Goal: Task Accomplishment & Management: Use online tool/utility

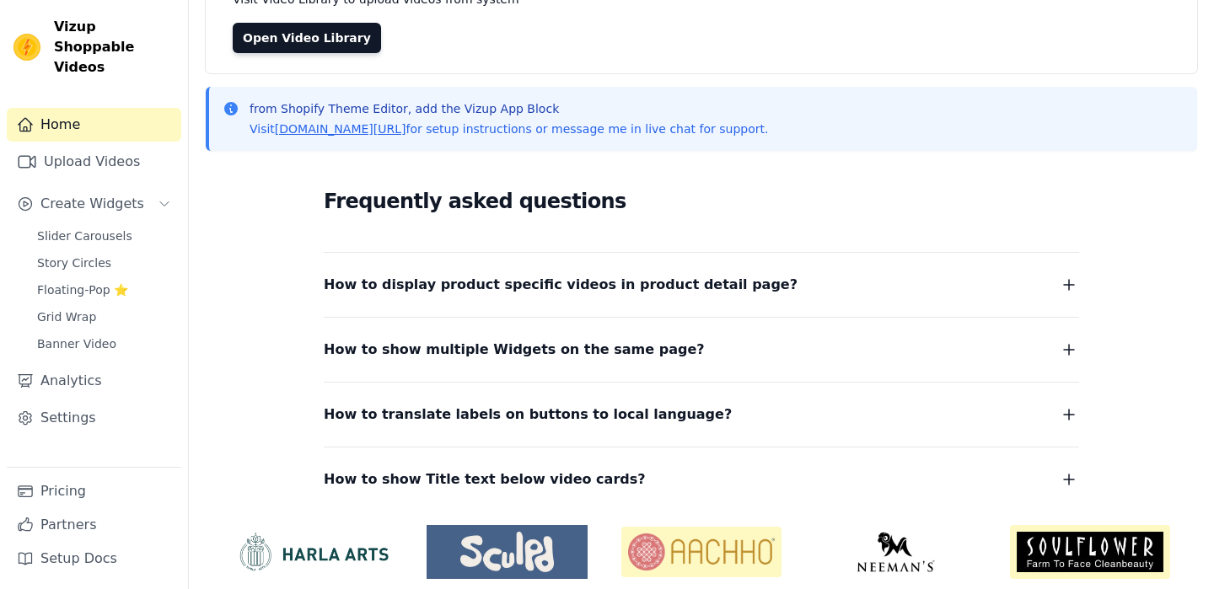
scroll to position [152, 0]
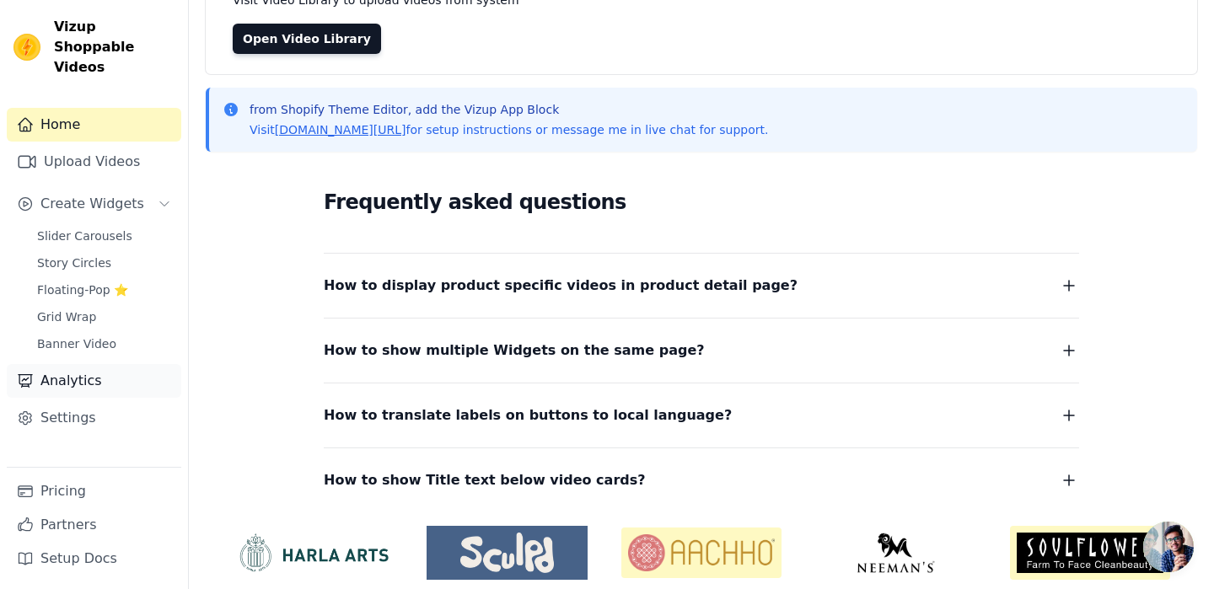
click at [77, 364] on link "Analytics" at bounding box center [94, 381] width 174 height 34
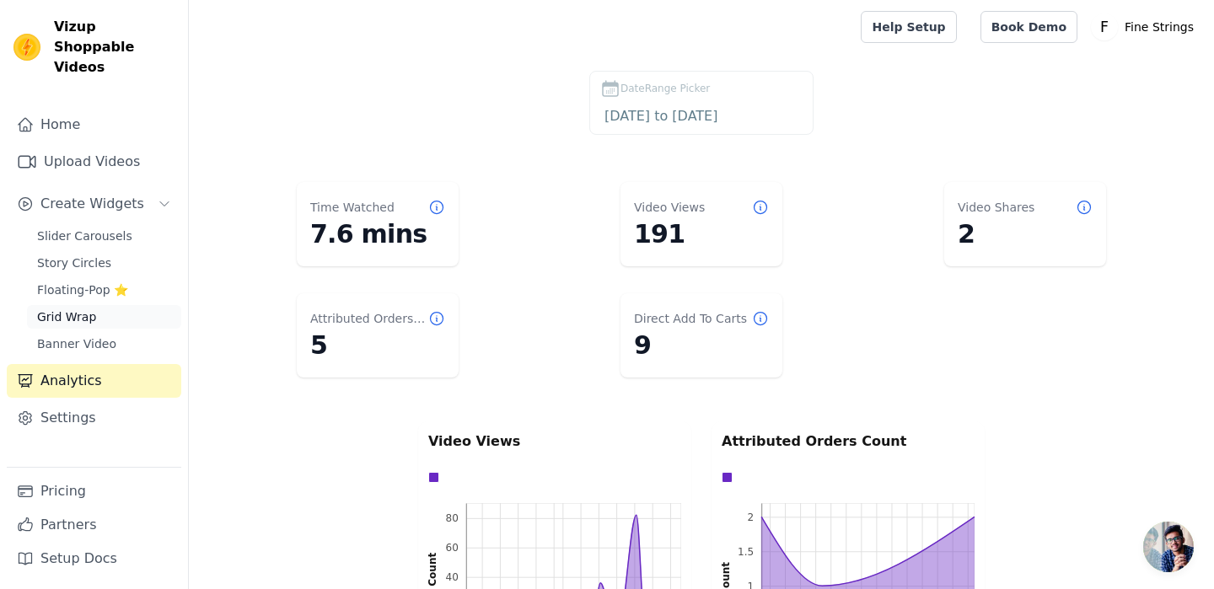
click at [98, 305] on link "Grid Wrap" at bounding box center [104, 317] width 154 height 24
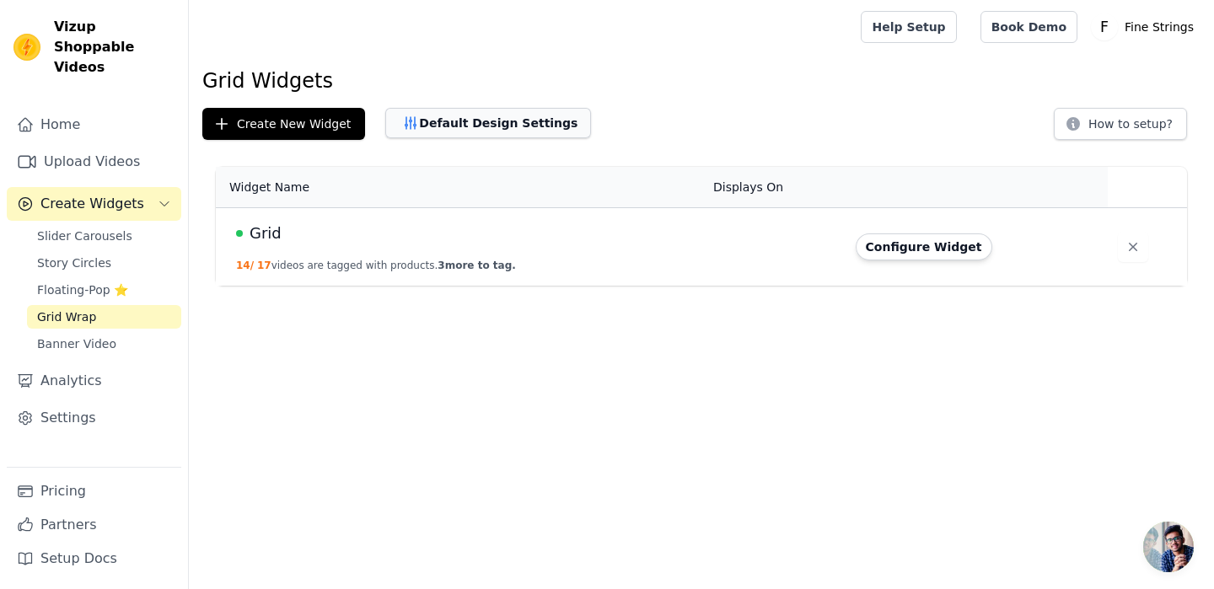
click at [556, 122] on button "Default Design Settings" at bounding box center [488, 123] width 206 height 30
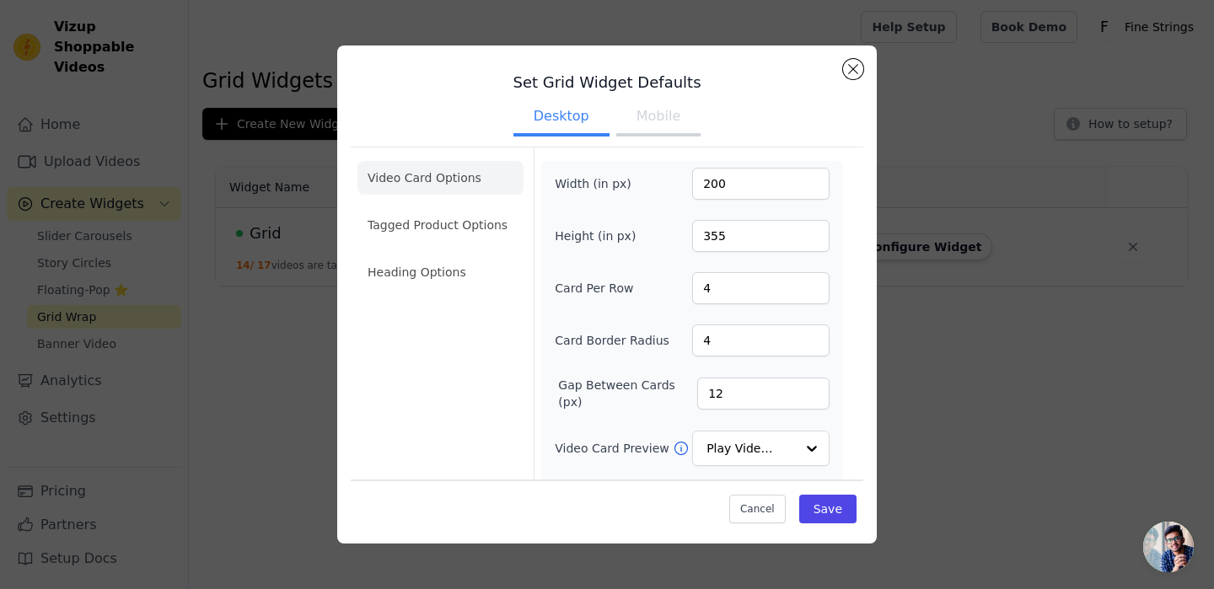
click at [645, 115] on button "Mobile" at bounding box center [658, 117] width 84 height 37
click at [448, 218] on li "Tagged Product Options" at bounding box center [440, 225] width 166 height 34
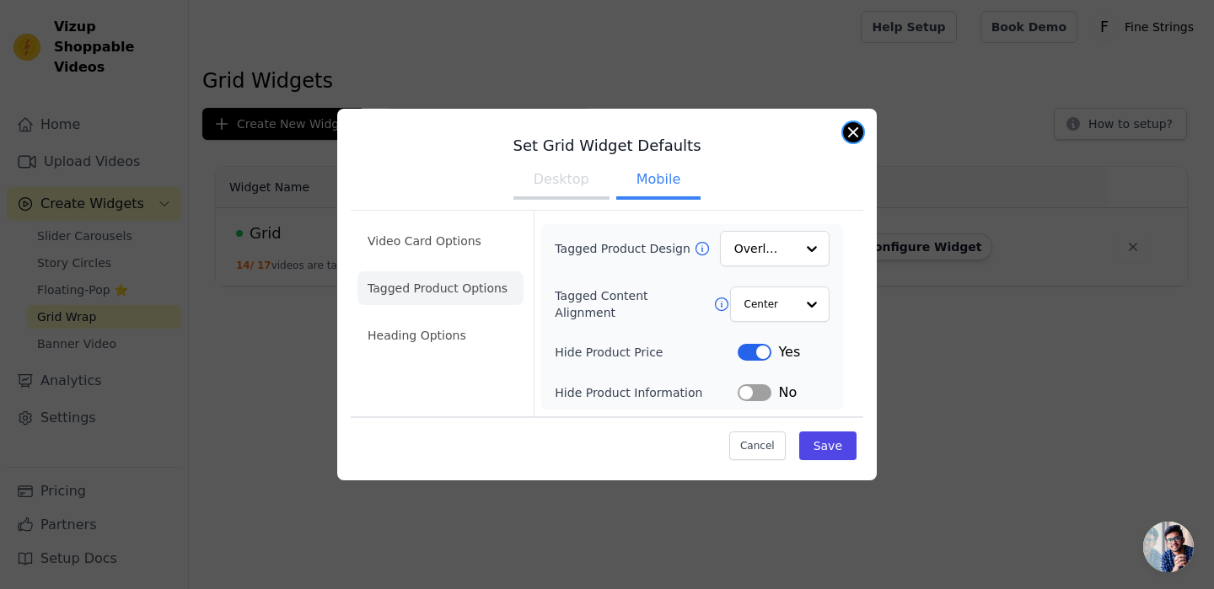
click at [847, 137] on button "Close modal" at bounding box center [853, 132] width 20 height 20
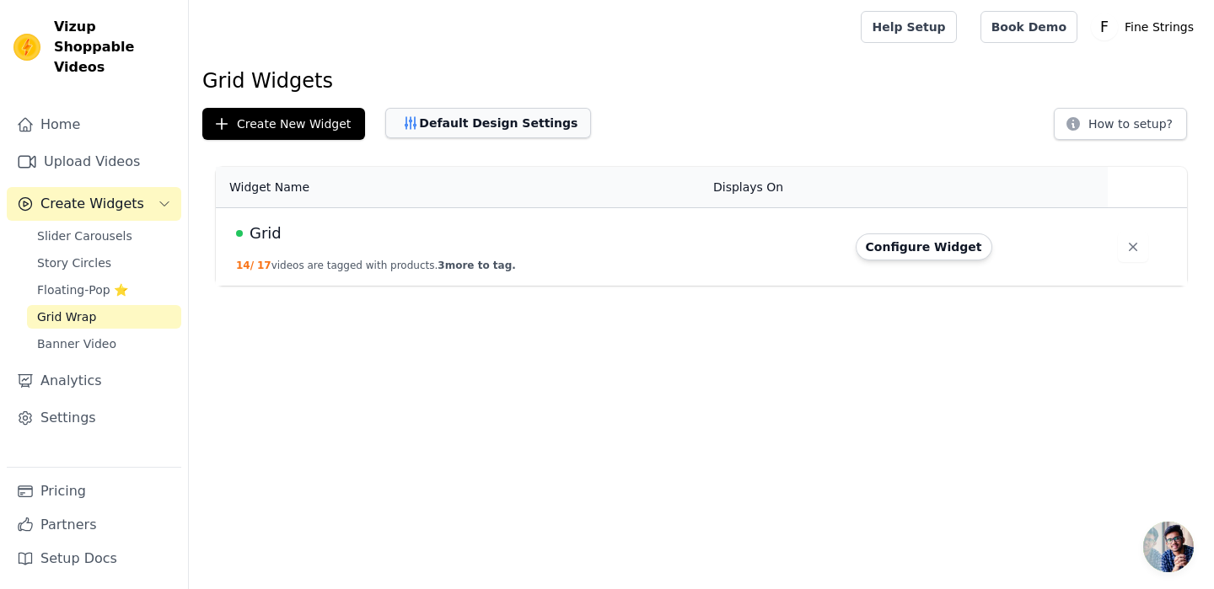
click at [491, 124] on button "Default Design Settings" at bounding box center [488, 123] width 206 height 30
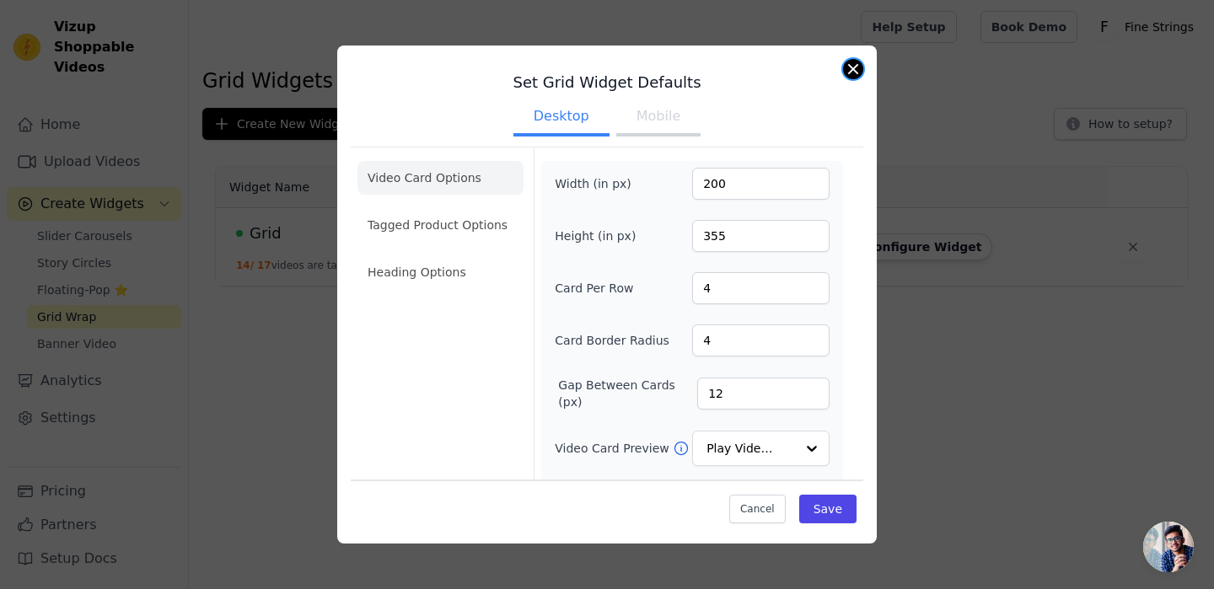
click at [851, 66] on button "Close modal" at bounding box center [853, 69] width 20 height 20
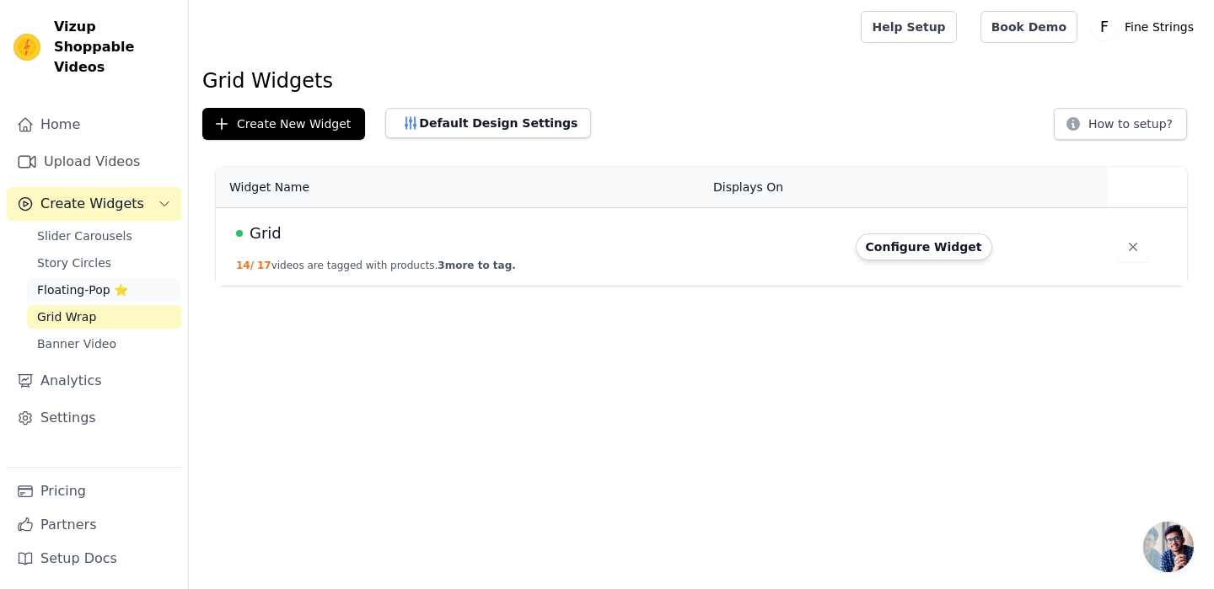
click at [63, 282] on span "Floating-Pop ⭐" at bounding box center [82, 290] width 91 height 17
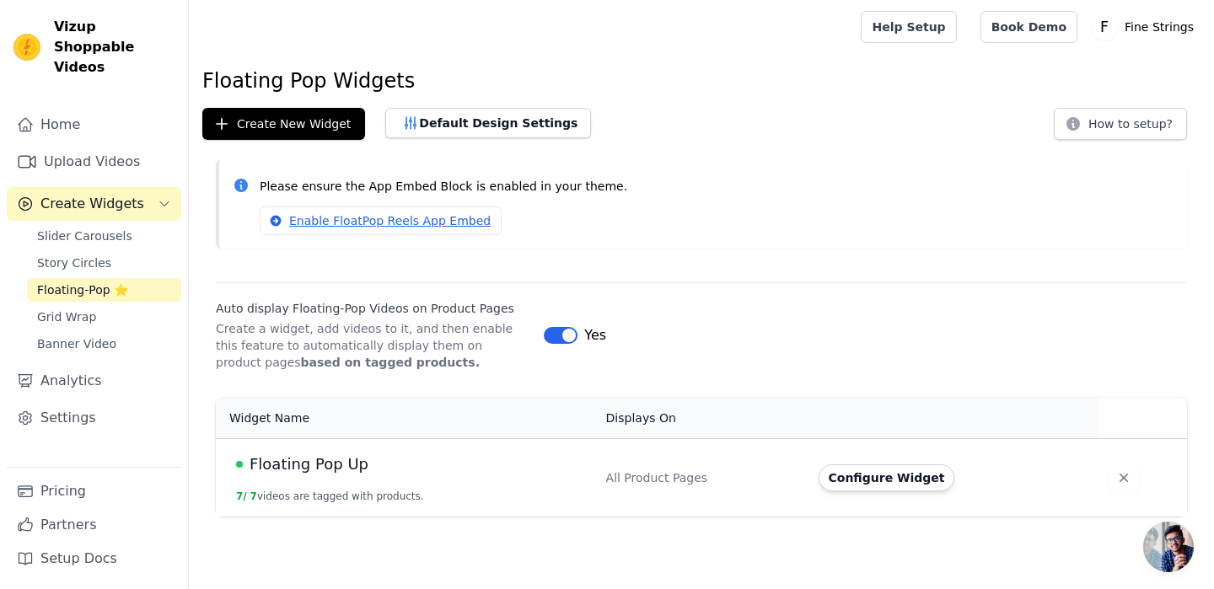
click at [315, 460] on span "Floating Pop Up" at bounding box center [309, 465] width 119 height 24
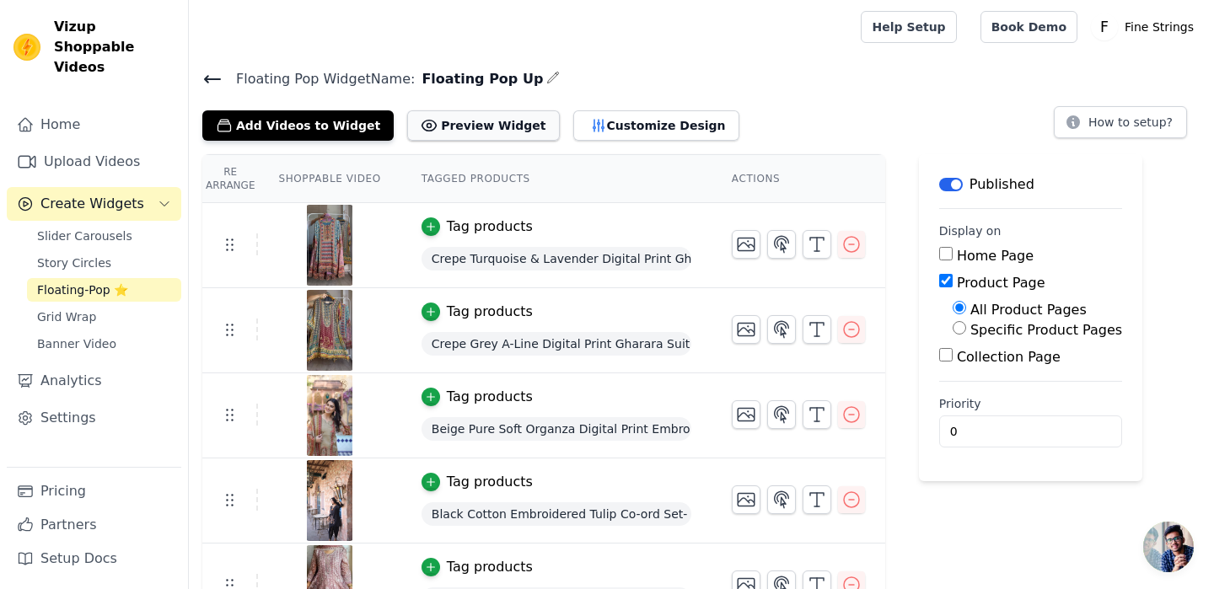
click at [480, 129] on button "Preview Widget" at bounding box center [483, 125] width 152 height 30
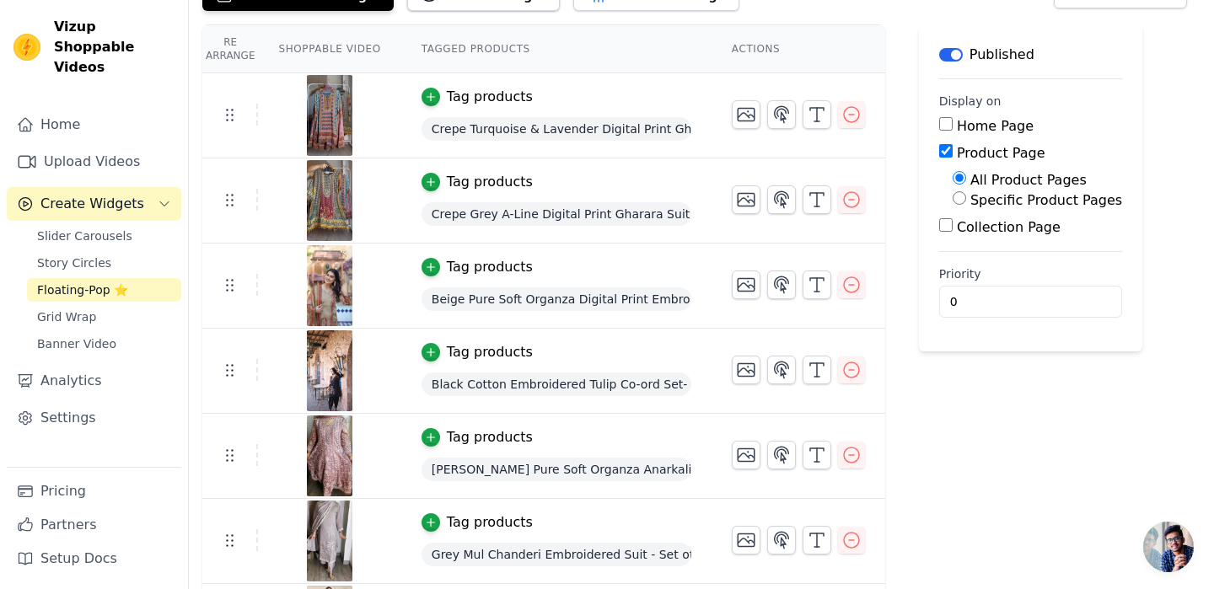
scroll to position [124, 0]
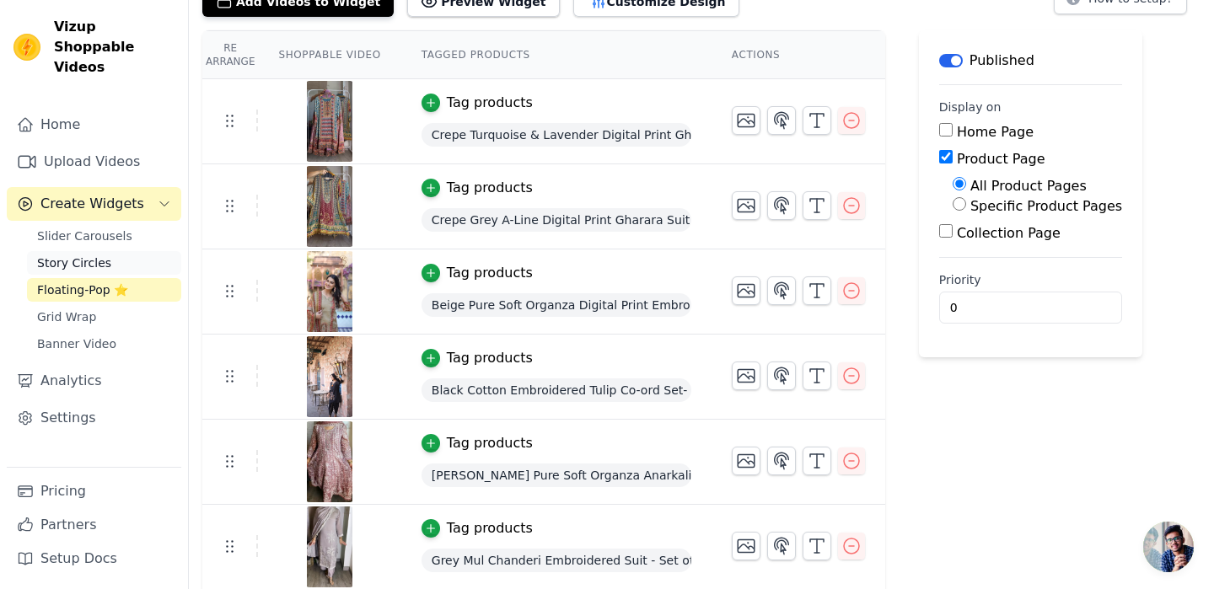
click at [89, 255] on span "Story Circles" at bounding box center [74, 263] width 74 height 17
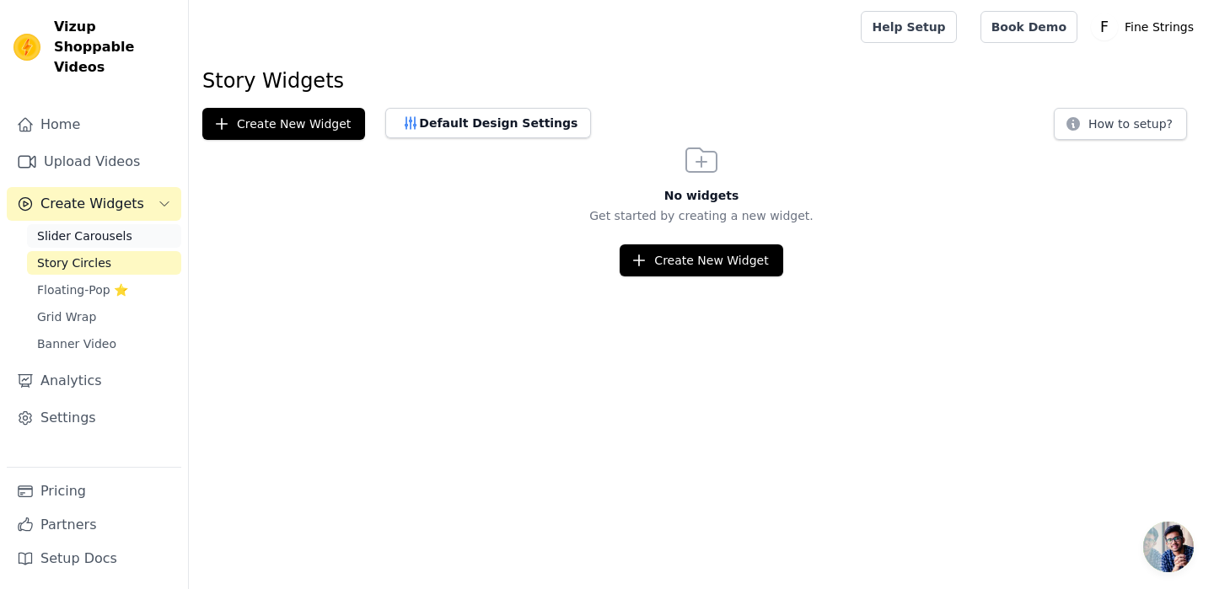
click at [99, 228] on span "Slider Carousels" at bounding box center [84, 236] width 95 height 17
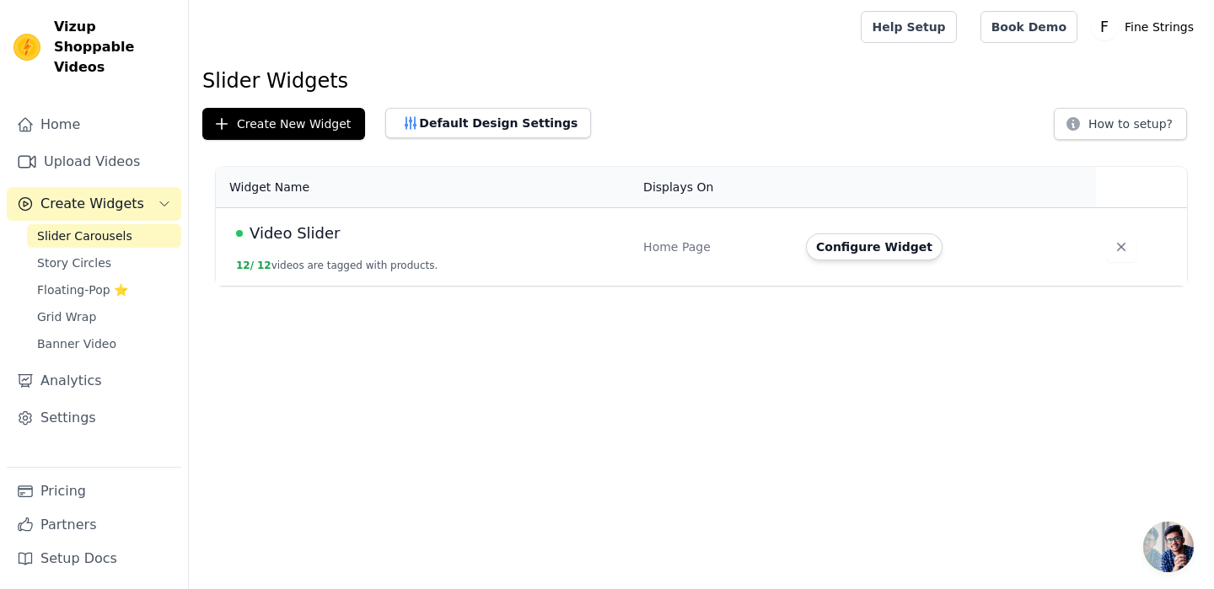
click at [292, 236] on span "Video Slider" at bounding box center [295, 234] width 90 height 24
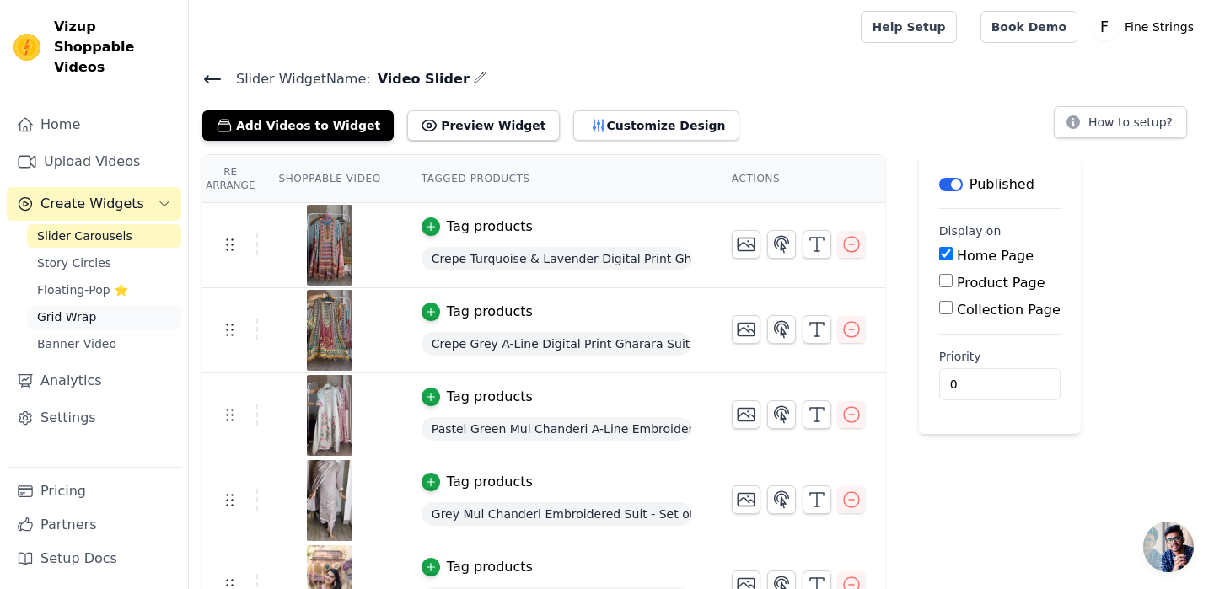
click at [83, 309] on span "Grid Wrap" at bounding box center [66, 317] width 59 height 17
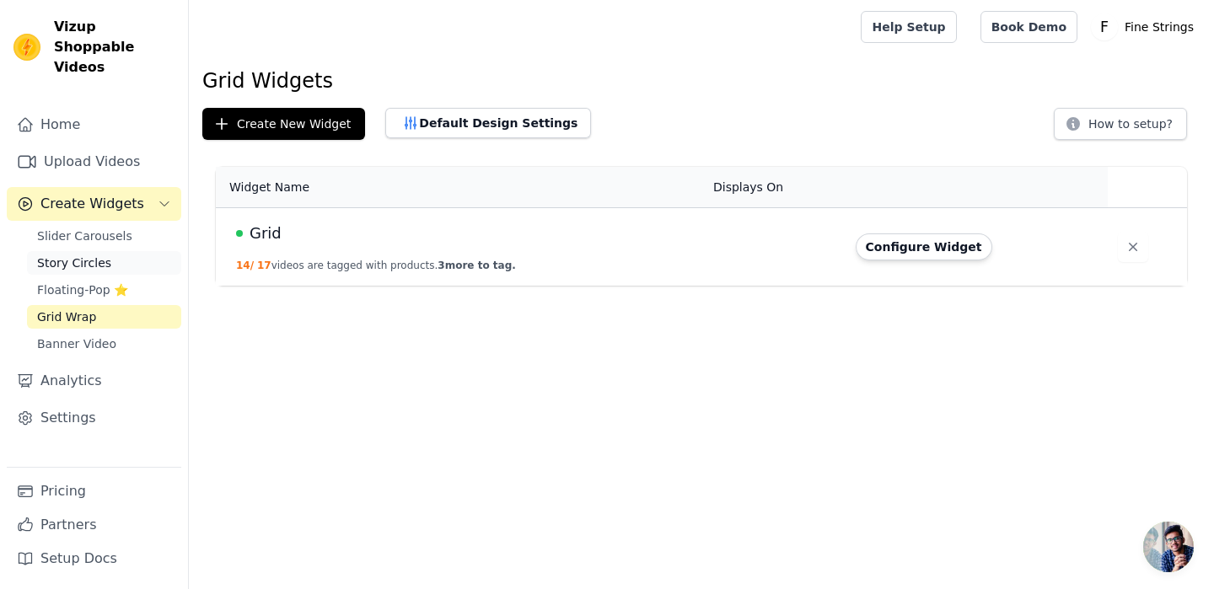
click at [79, 255] on span "Story Circles" at bounding box center [74, 263] width 74 height 17
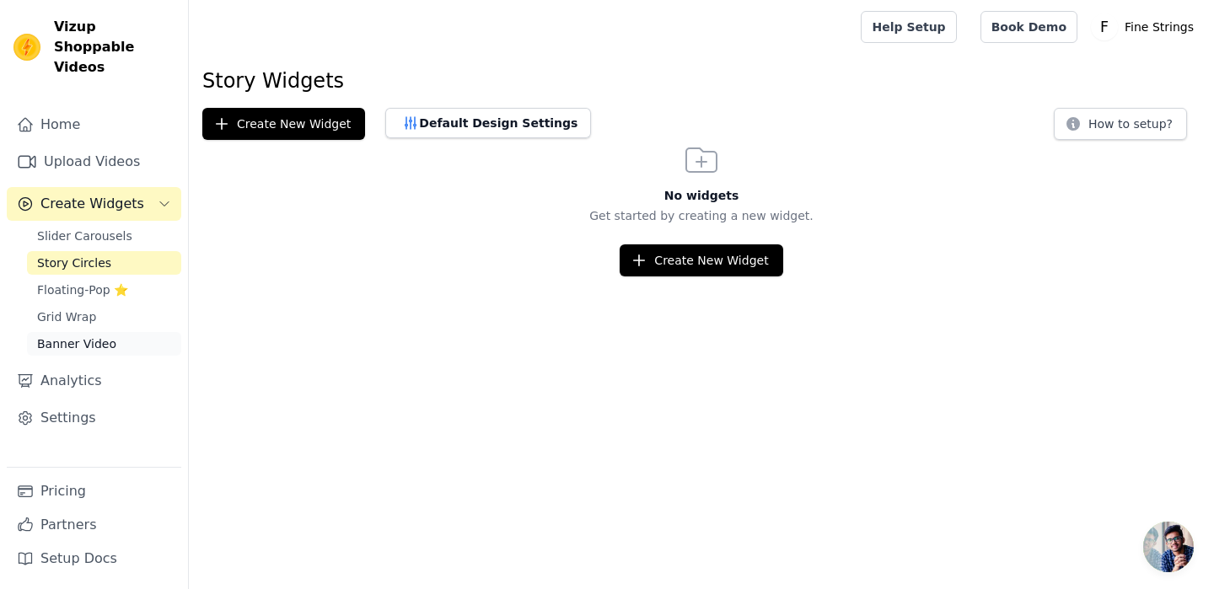
click at [60, 335] on span "Banner Video" at bounding box center [76, 343] width 79 height 17
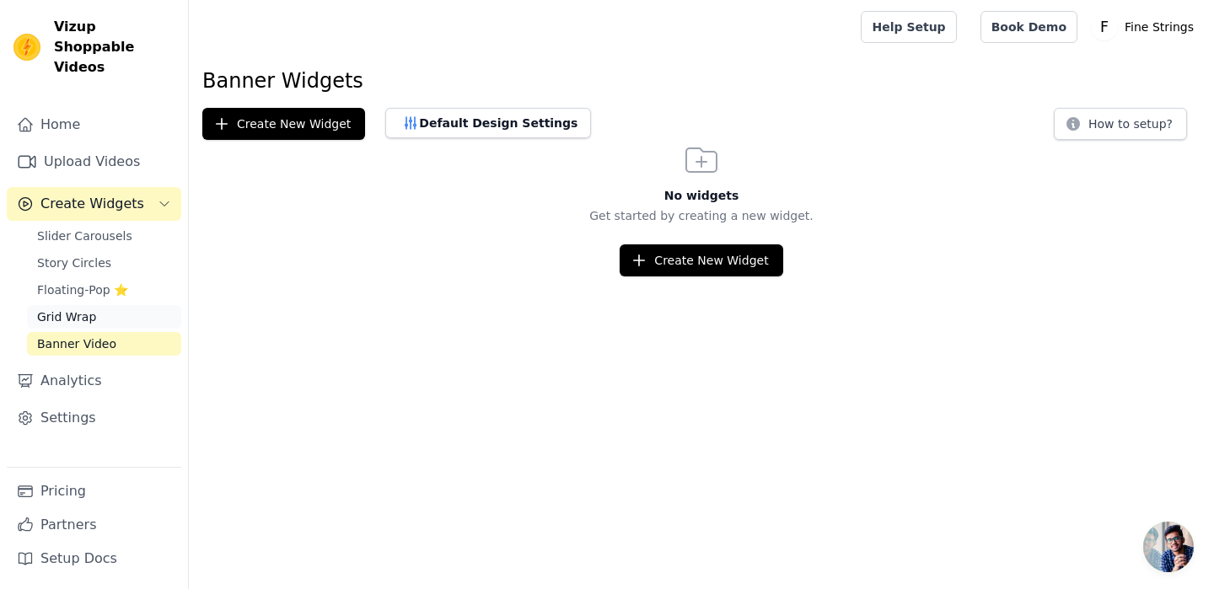
click at [70, 309] on span "Grid Wrap" at bounding box center [66, 317] width 59 height 17
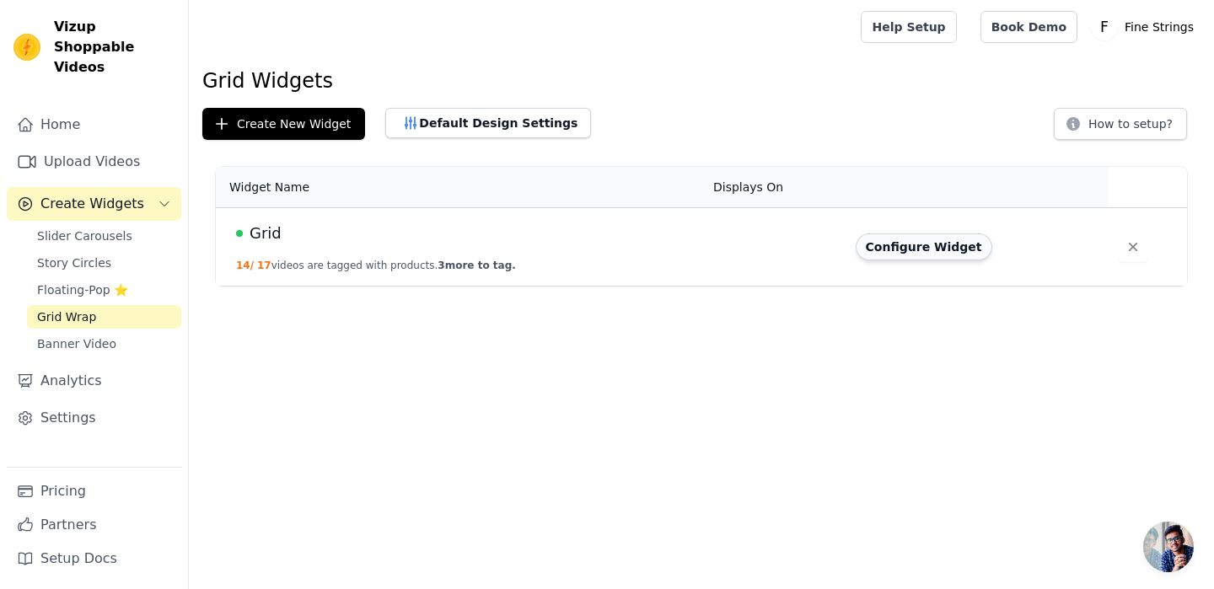
click at [903, 252] on button "Configure Widget" at bounding box center [924, 246] width 137 height 27
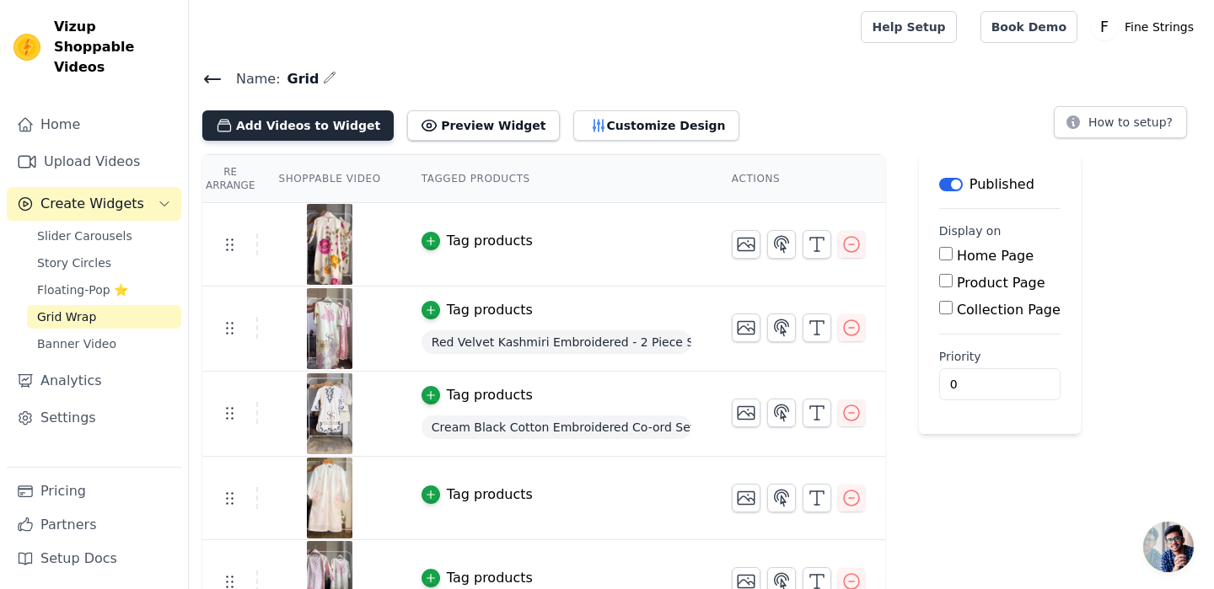
click at [334, 124] on button "Add Videos to Widget" at bounding box center [297, 125] width 191 height 30
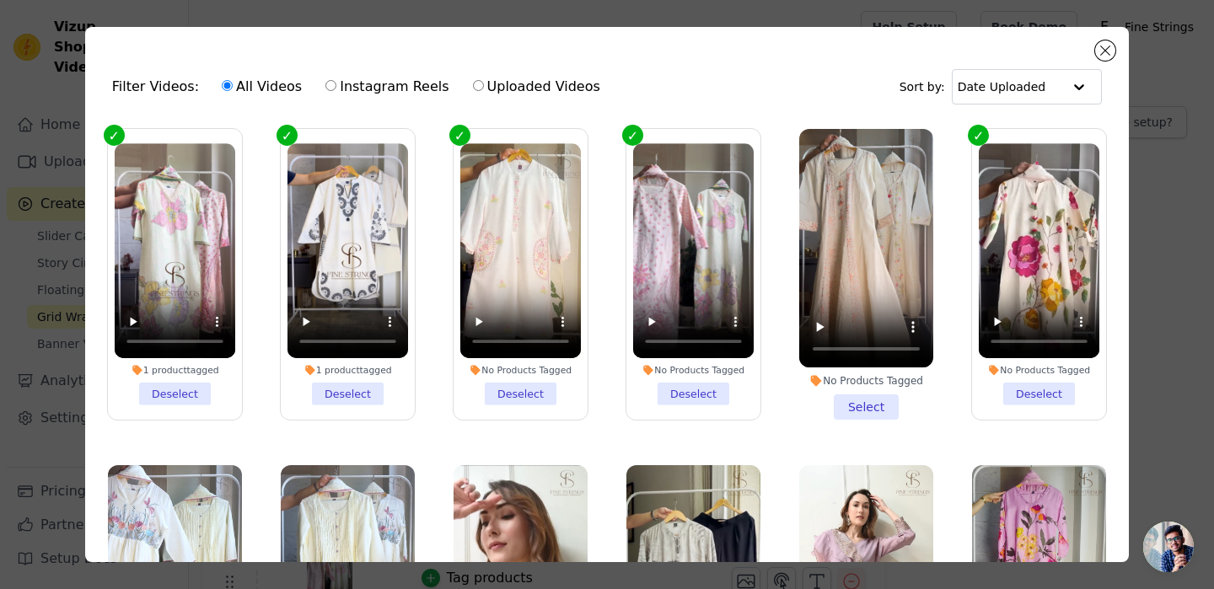
click at [379, 88] on label "Instagram Reels" at bounding box center [387, 87] width 125 height 22
click at [336, 88] on input "Instagram Reels" at bounding box center [330, 85] width 11 height 11
radio input "true"
click at [1001, 93] on input "text" at bounding box center [1009, 87] width 105 height 34
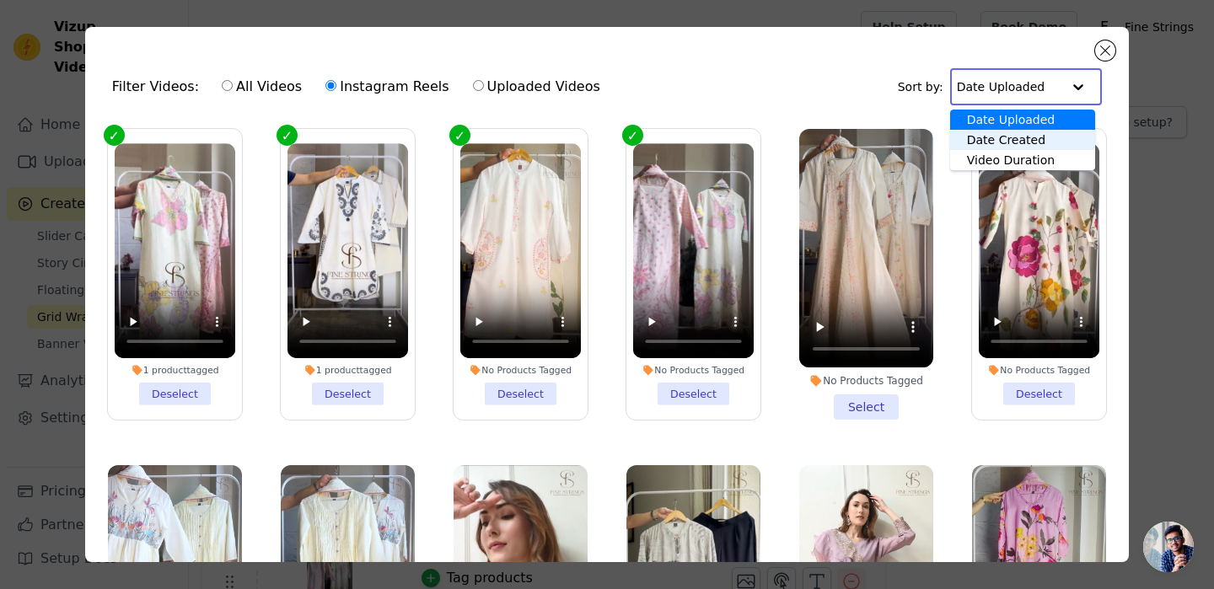
click at [1001, 144] on div "Date Created" at bounding box center [1022, 140] width 145 height 20
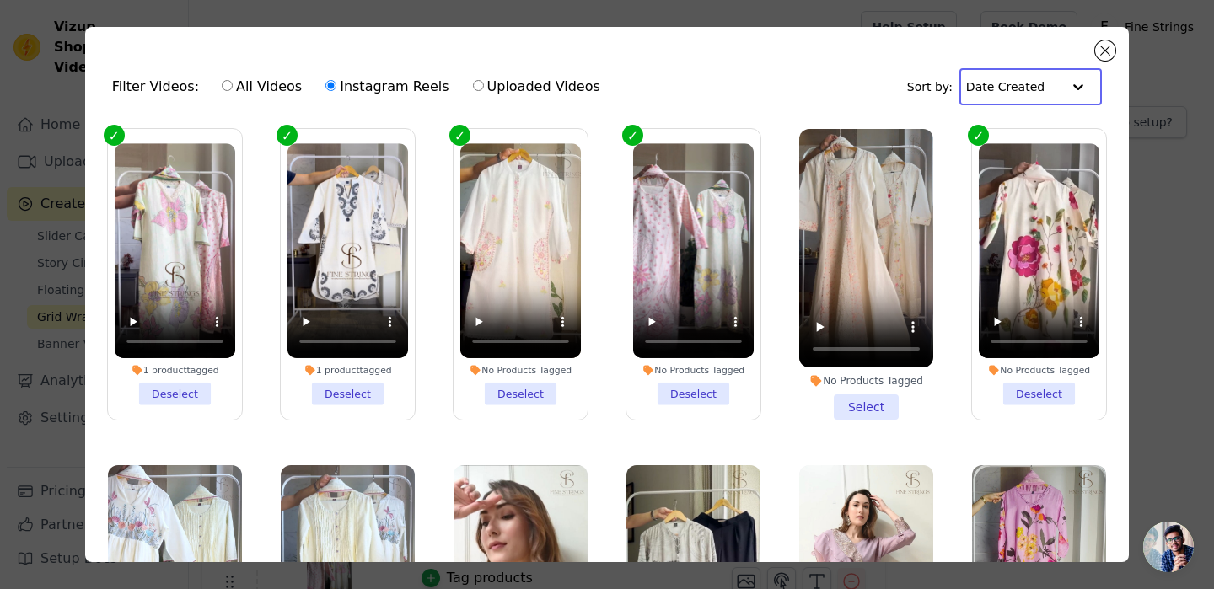
click at [1008, 84] on input "text" at bounding box center [1013, 87] width 95 height 34
click at [998, 118] on div "Date Uploaded" at bounding box center [1027, 120] width 136 height 20
click at [1105, 56] on button "Close modal" at bounding box center [1105, 50] width 20 height 20
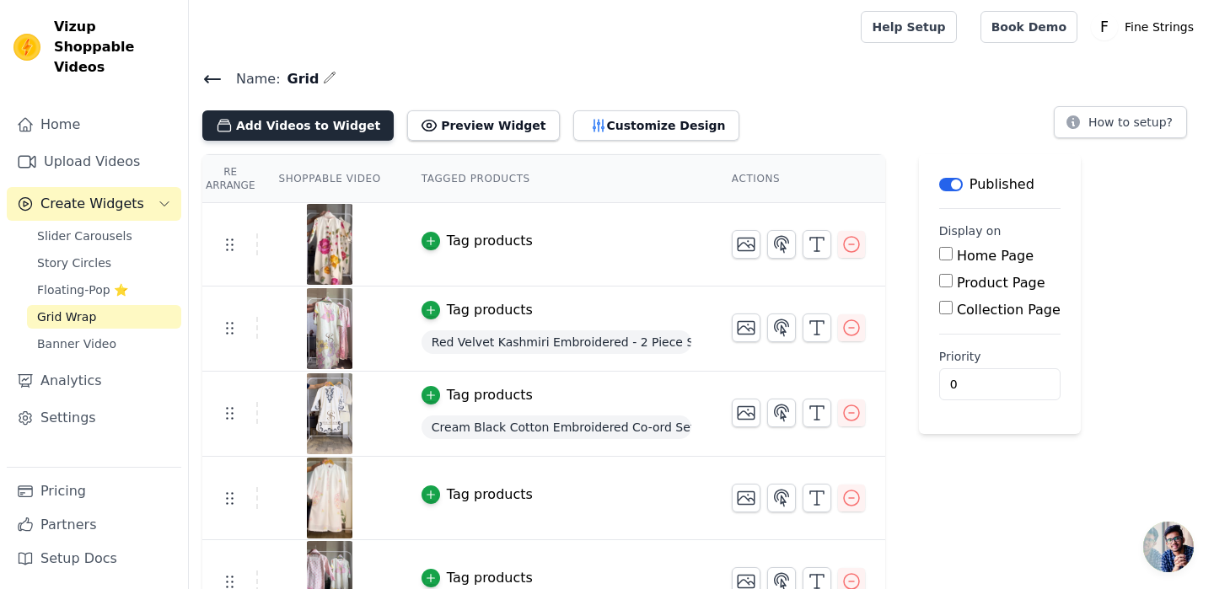
click at [309, 126] on button "Add Videos to Widget" at bounding box center [297, 125] width 191 height 30
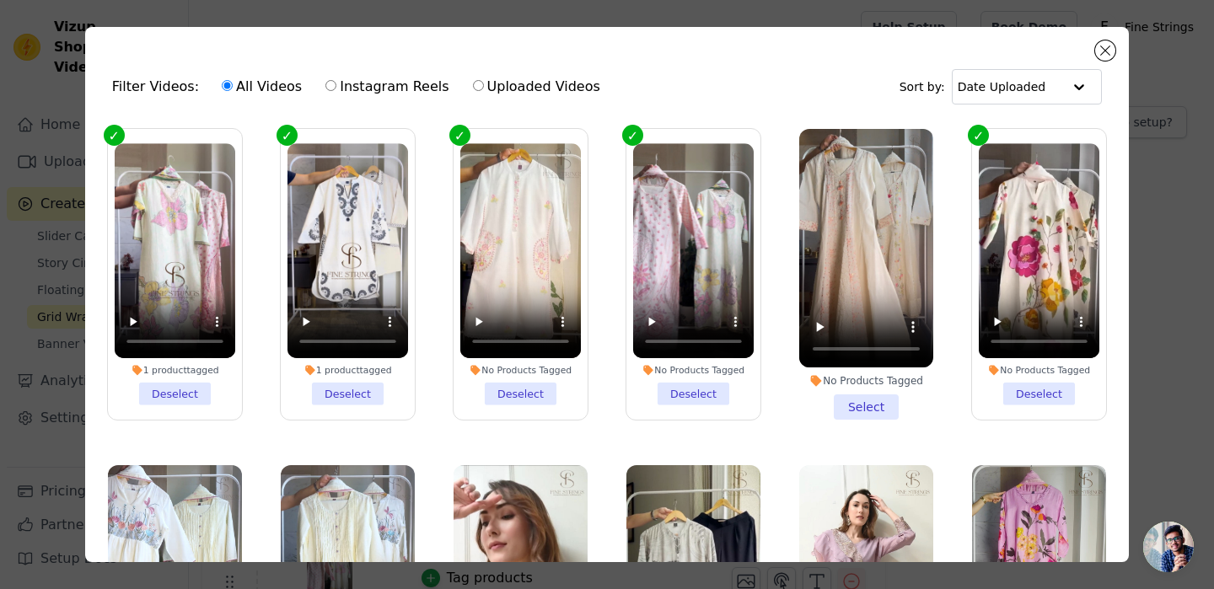
click at [369, 84] on label "Instagram Reels" at bounding box center [387, 87] width 125 height 22
click at [336, 84] on input "Instagram Reels" at bounding box center [330, 85] width 11 height 11
radio input "true"
click at [270, 93] on label "All Videos" at bounding box center [262, 87] width 82 height 22
click at [233, 91] on input "All Videos" at bounding box center [227, 85] width 11 height 11
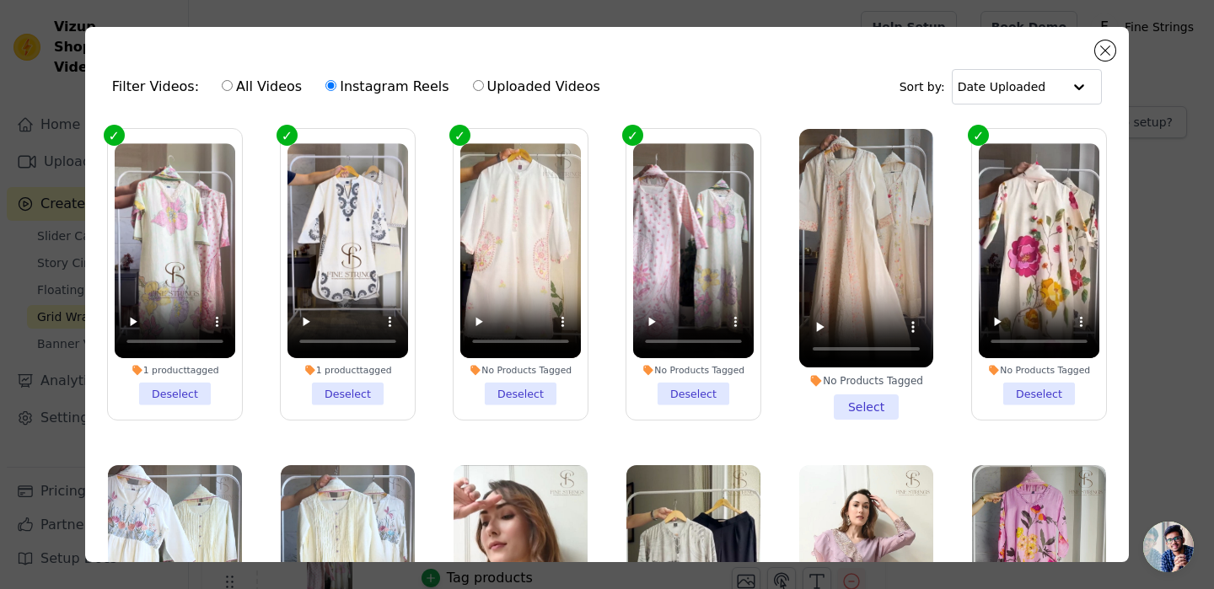
radio input "true"
click at [351, 91] on label "Instagram Reels" at bounding box center [387, 87] width 125 height 22
click at [336, 91] on input "Instagram Reels" at bounding box center [330, 85] width 11 height 11
radio input "true"
click at [1006, 78] on input "text" at bounding box center [1010, 87] width 105 height 34
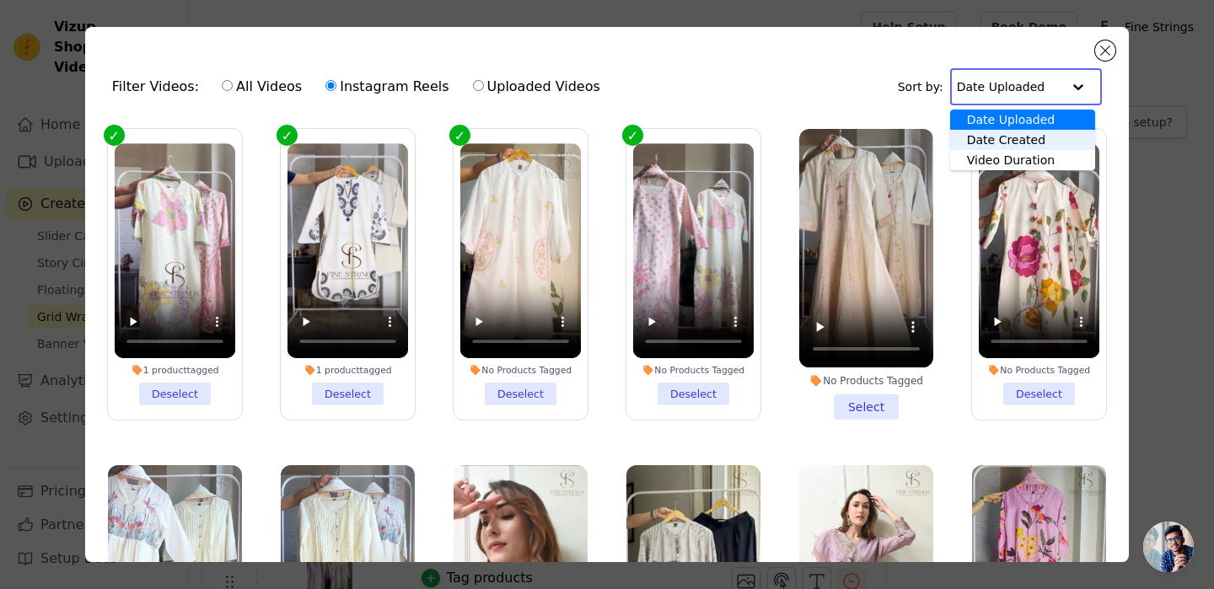
click at [997, 139] on div "Date Created" at bounding box center [1022, 140] width 145 height 20
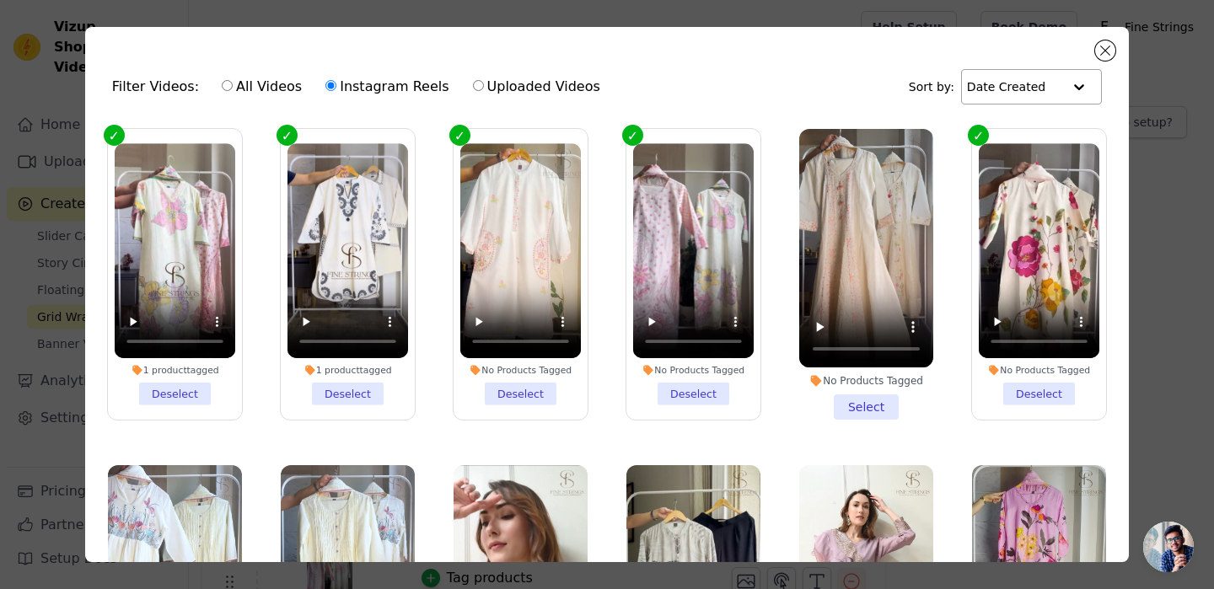
click at [277, 90] on label "All Videos" at bounding box center [262, 87] width 82 height 22
click at [233, 90] on input "All Videos" at bounding box center [227, 85] width 11 height 11
radio input "true"
click at [1099, 56] on button "Close modal" at bounding box center [1105, 50] width 20 height 20
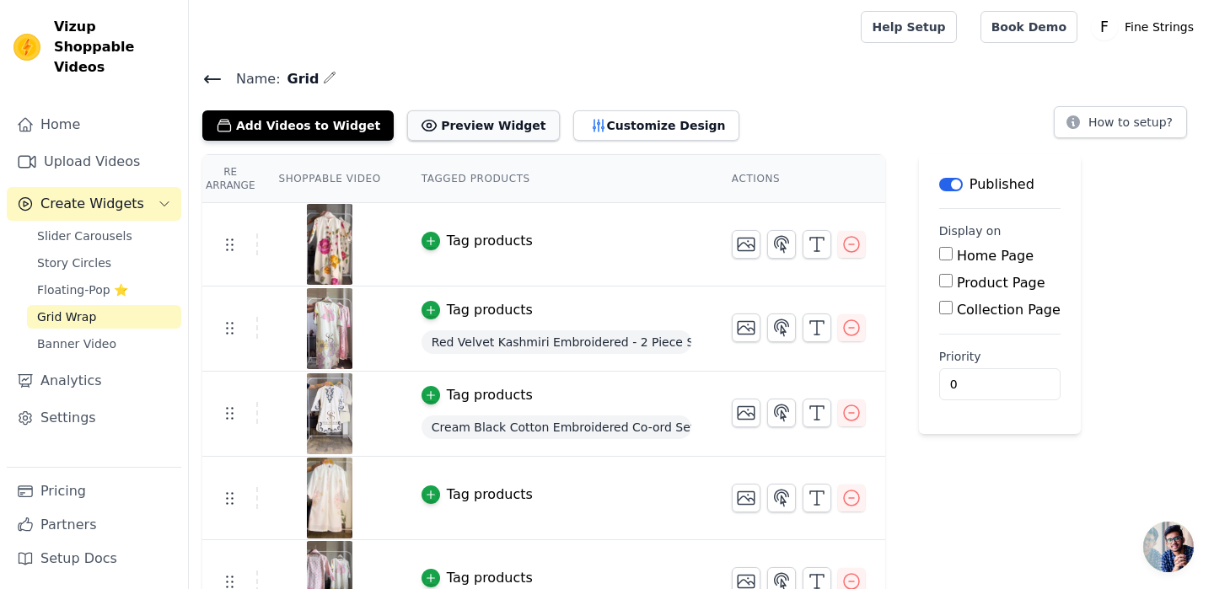
click at [465, 131] on button "Preview Widget" at bounding box center [483, 125] width 152 height 30
click at [105, 488] on link "Pricing" at bounding box center [94, 492] width 174 height 34
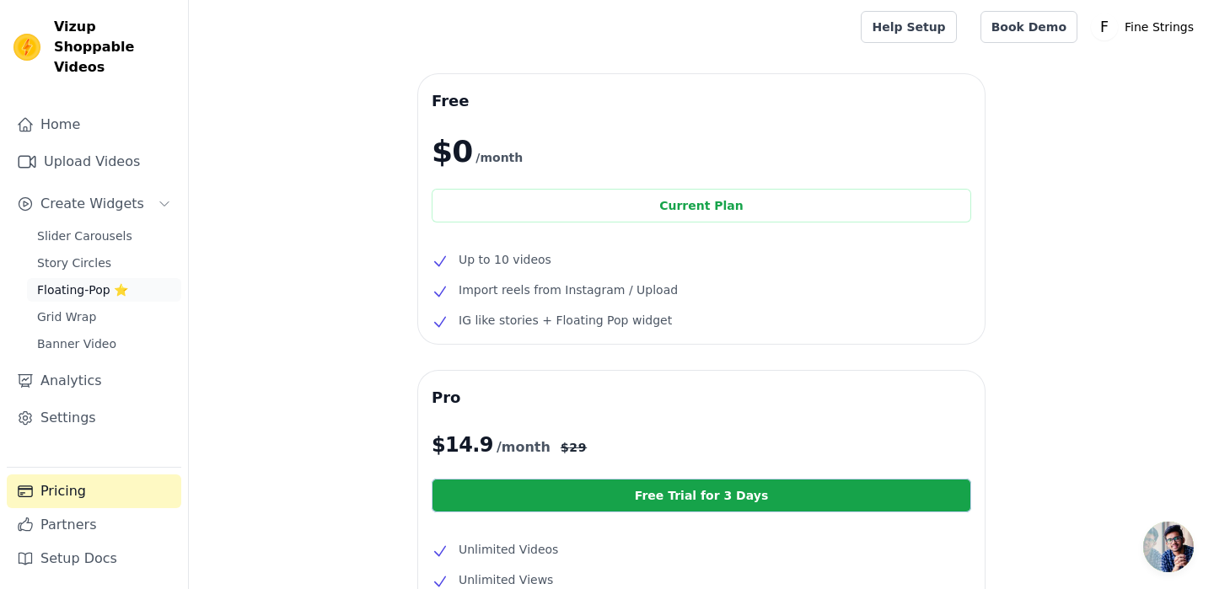
click at [80, 282] on span "Floating-Pop ⭐" at bounding box center [82, 290] width 91 height 17
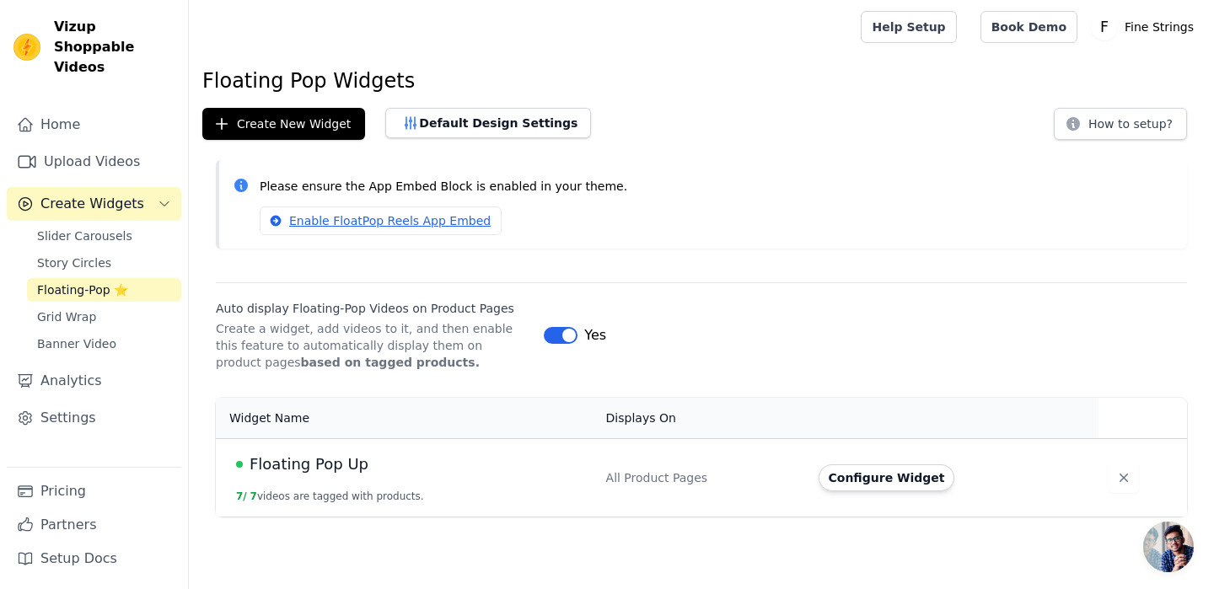
click at [348, 466] on span "Floating Pop Up" at bounding box center [309, 465] width 119 height 24
click at [104, 305] on link "Grid Wrap" at bounding box center [104, 317] width 154 height 24
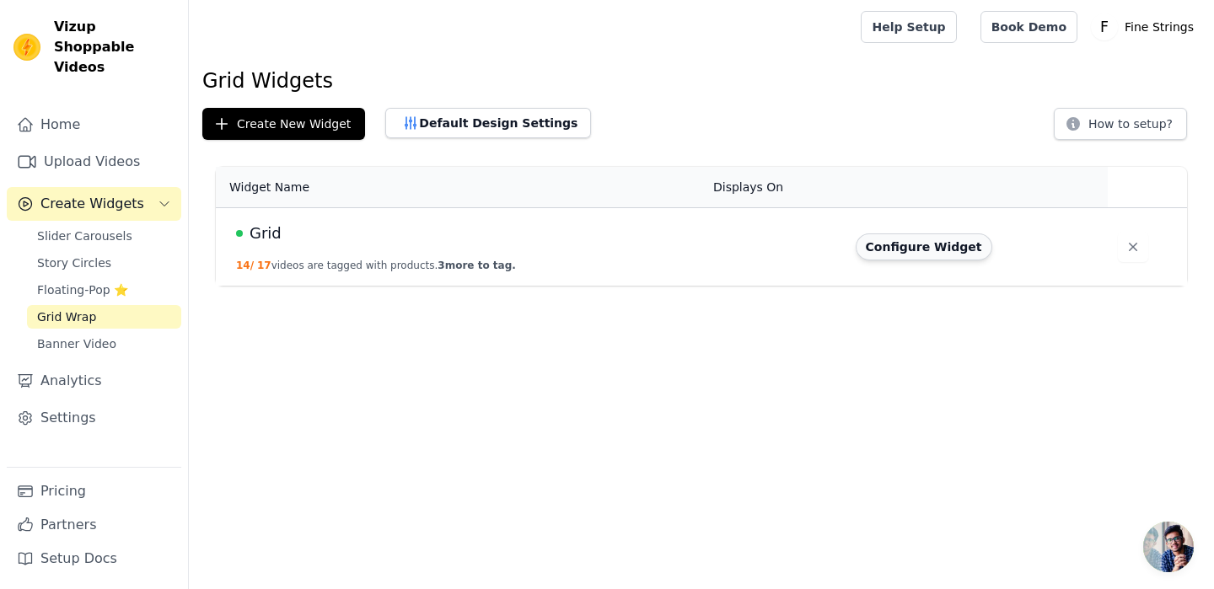
click at [915, 249] on button "Configure Widget" at bounding box center [924, 246] width 137 height 27
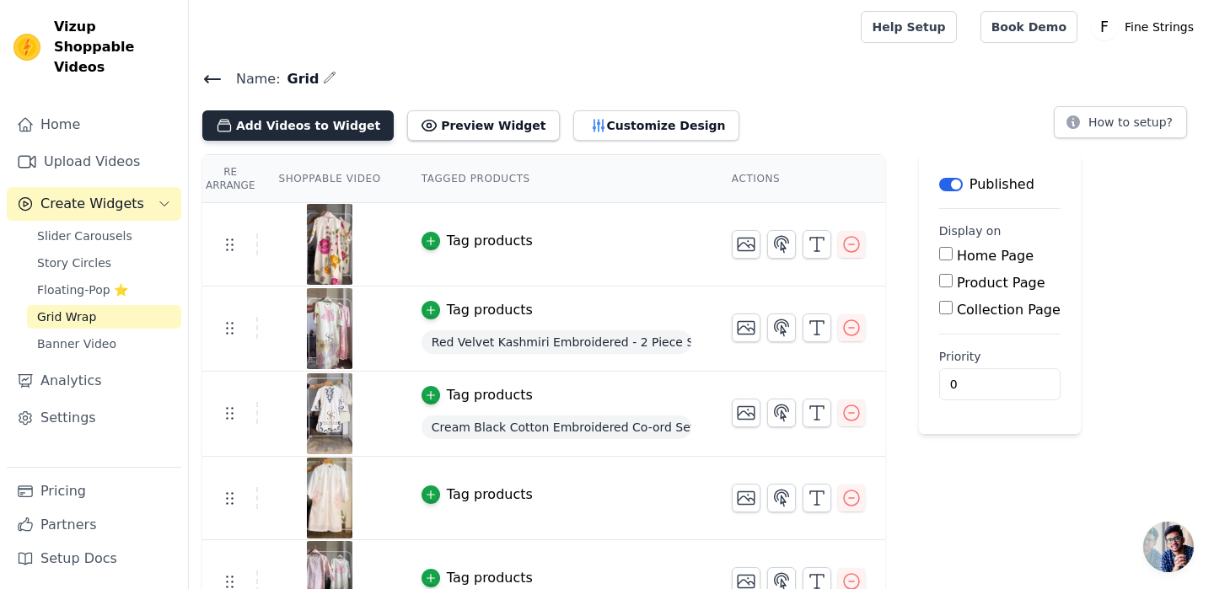
click at [350, 134] on button "Add Videos to Widget" at bounding box center [297, 125] width 191 height 30
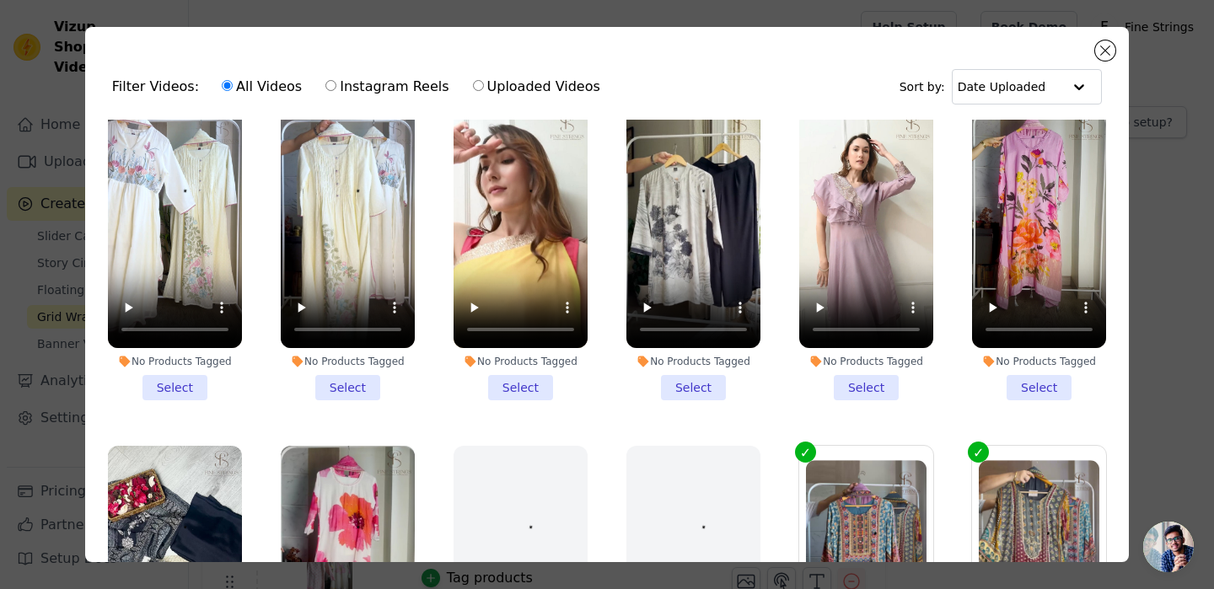
scroll to position [357, 0]
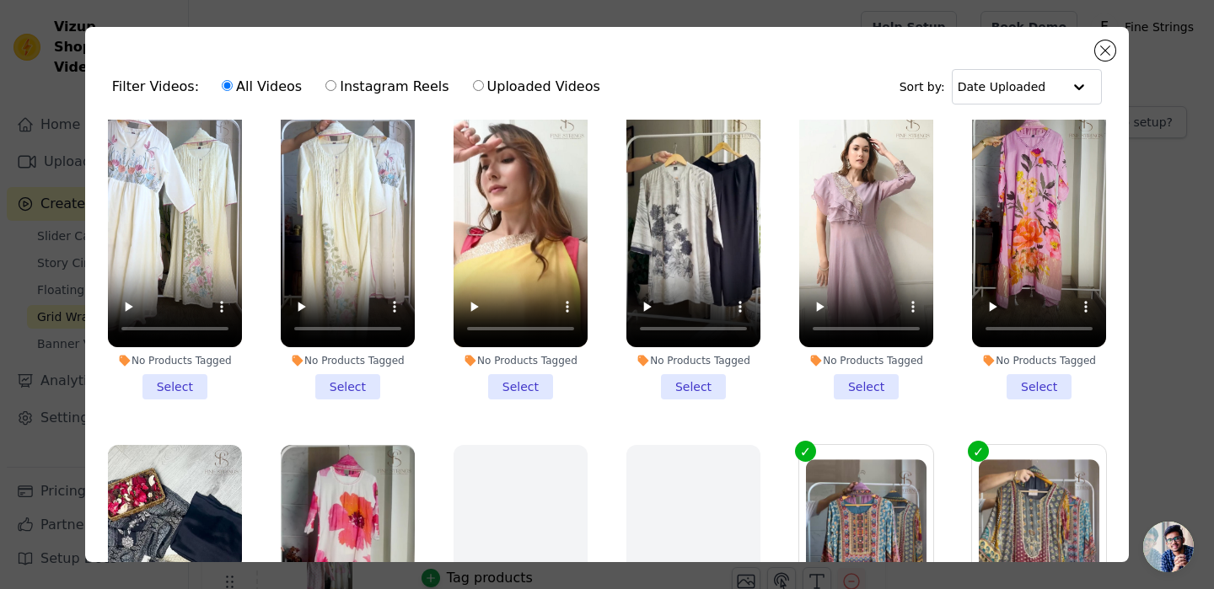
click at [1044, 385] on li "No Products Tagged Select" at bounding box center [1039, 254] width 134 height 291
click at [0, 0] on input "No Products Tagged Select" at bounding box center [0, 0] width 0 height 0
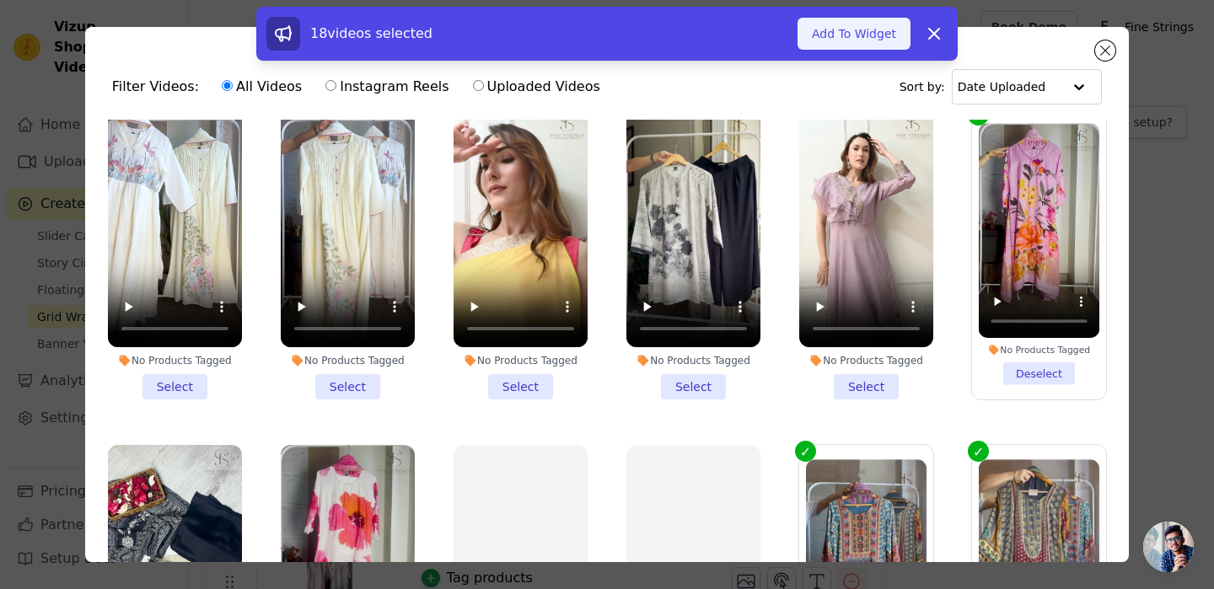
click at [853, 29] on button "Add To Widget" at bounding box center [853, 34] width 113 height 32
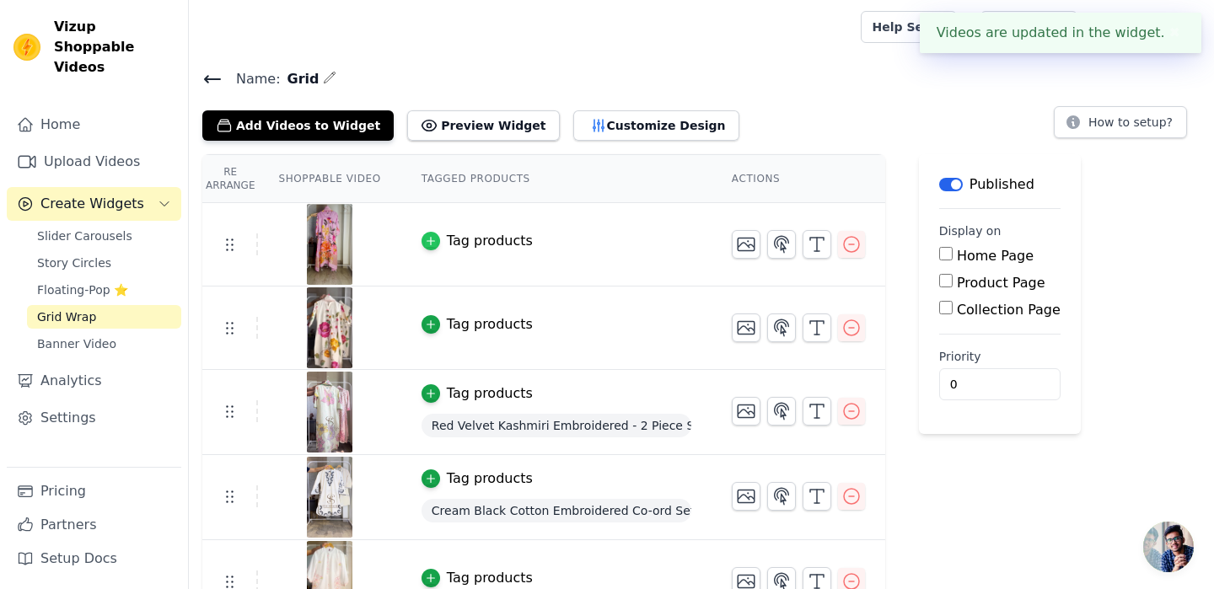
click at [437, 242] on div "button" at bounding box center [430, 241] width 19 height 19
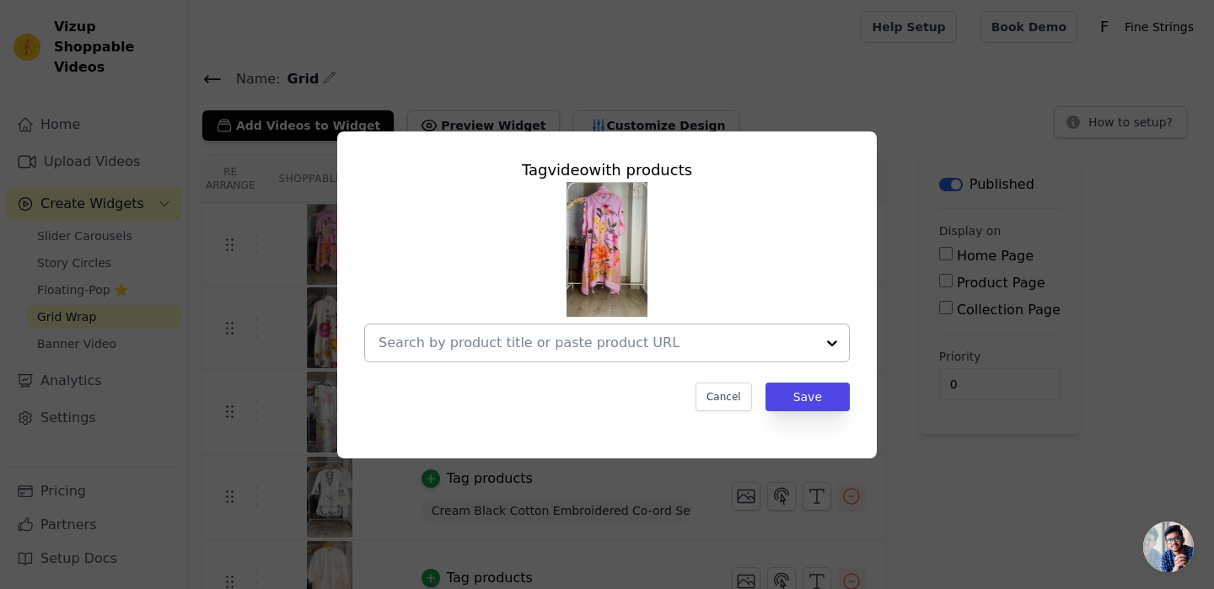
click at [824, 349] on div at bounding box center [832, 343] width 34 height 37
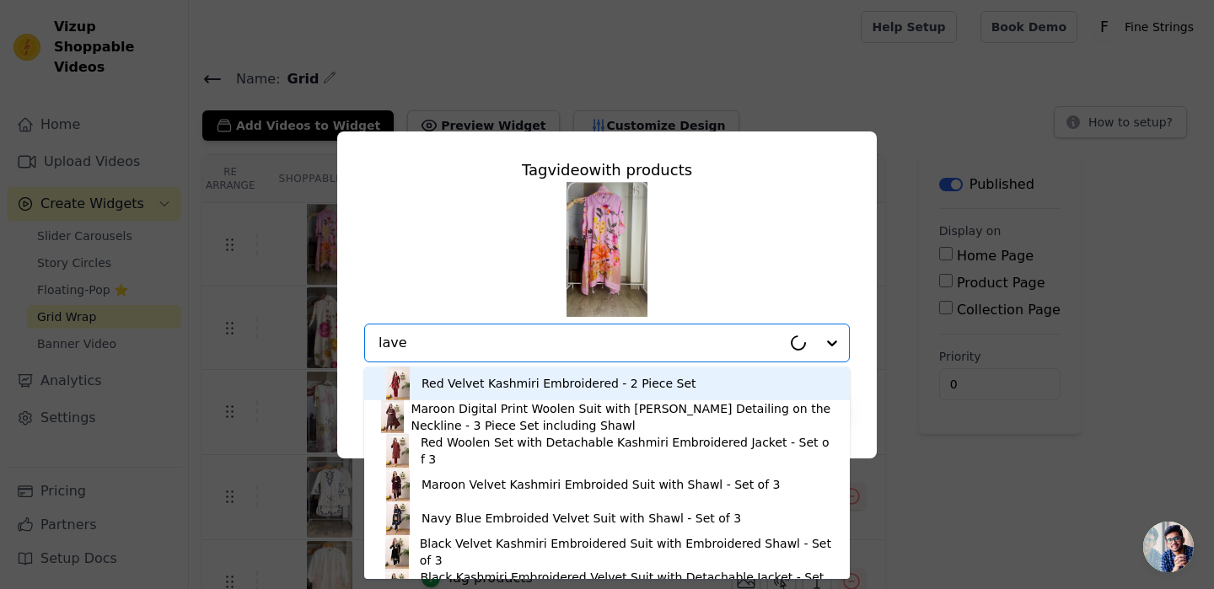
type input "laven"
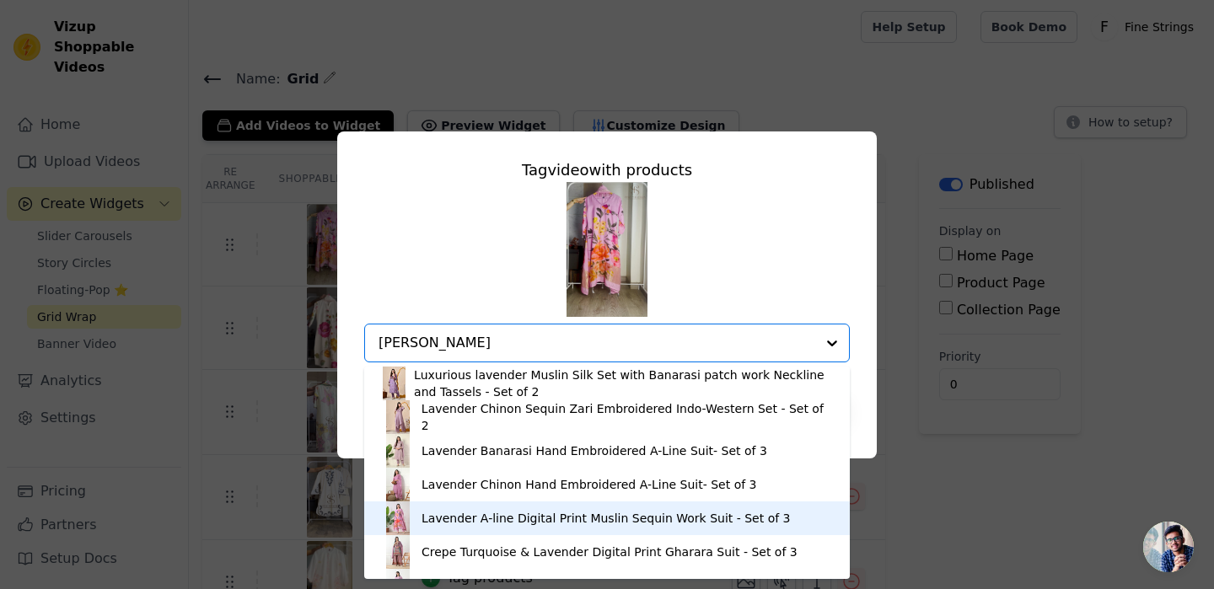
click at [614, 528] on div "Lavender A-line Digital Print Muslin Sequin Work Suit - Set of 3" at bounding box center [607, 519] width 452 height 34
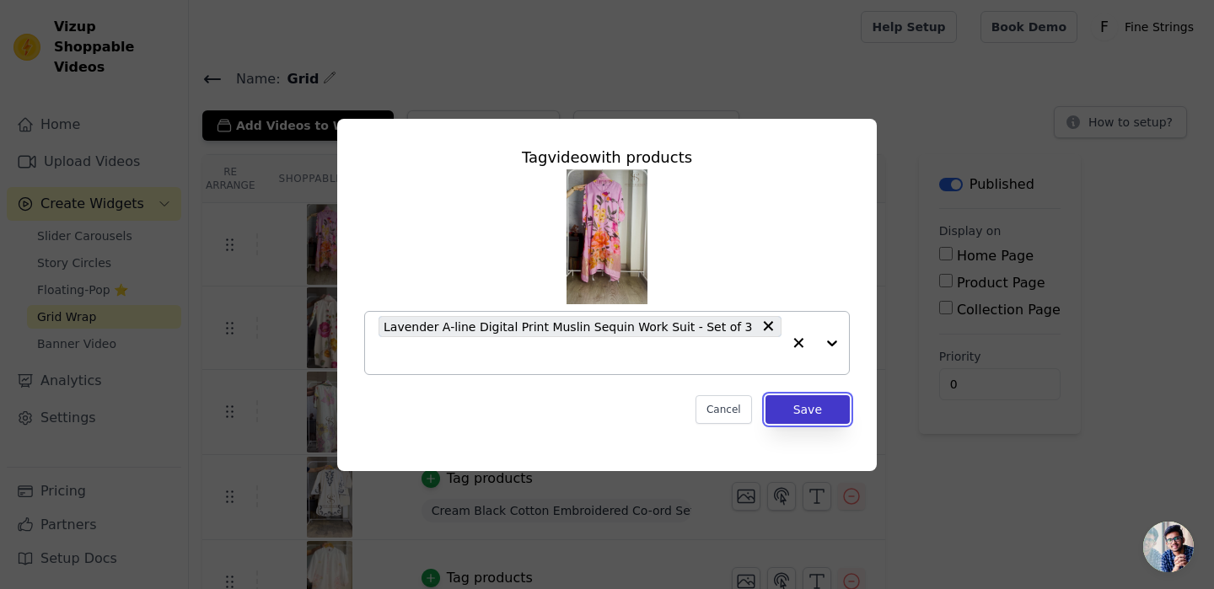
click at [823, 422] on button "Save" at bounding box center [807, 409] width 84 height 29
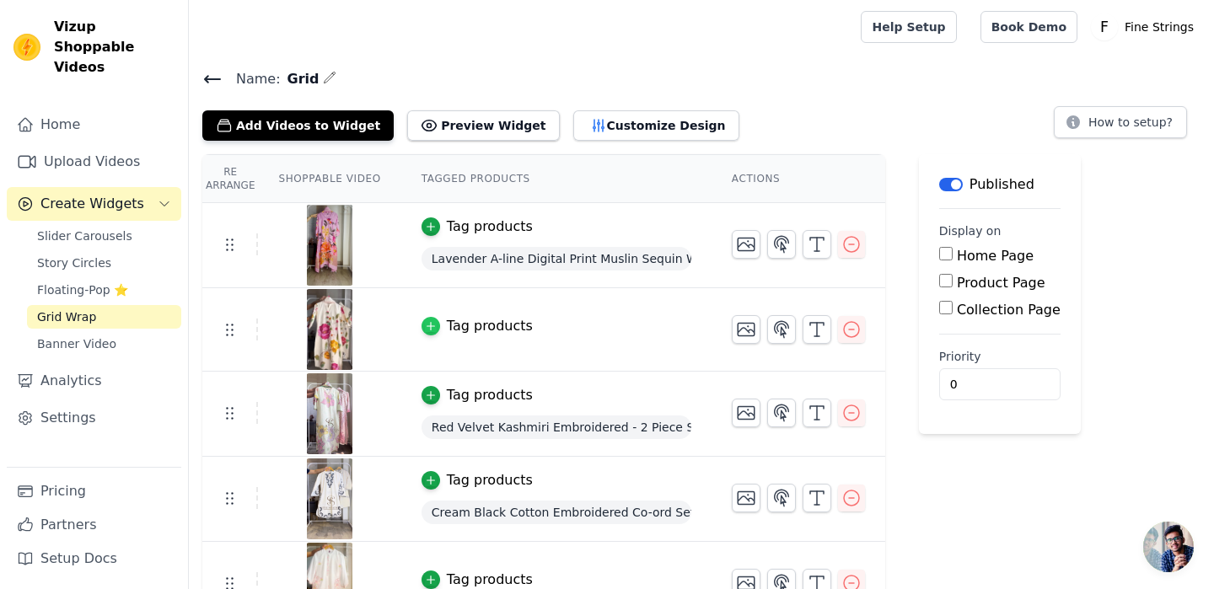
click at [432, 320] on icon "button" at bounding box center [431, 326] width 12 height 12
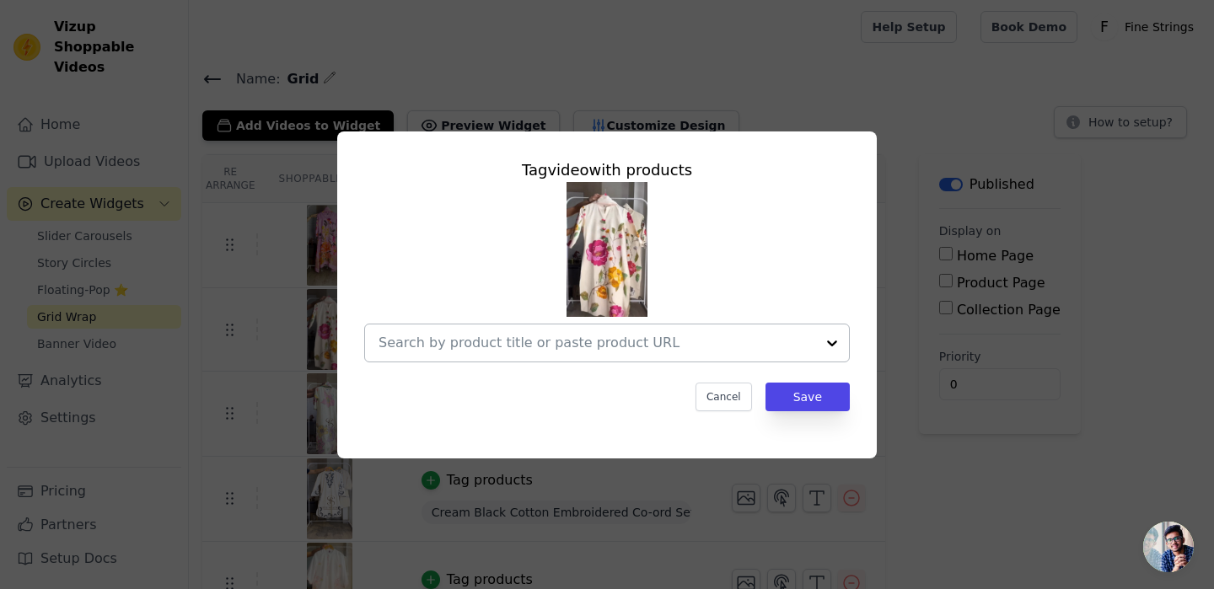
click at [512, 340] on input "text" at bounding box center [596, 343] width 437 height 20
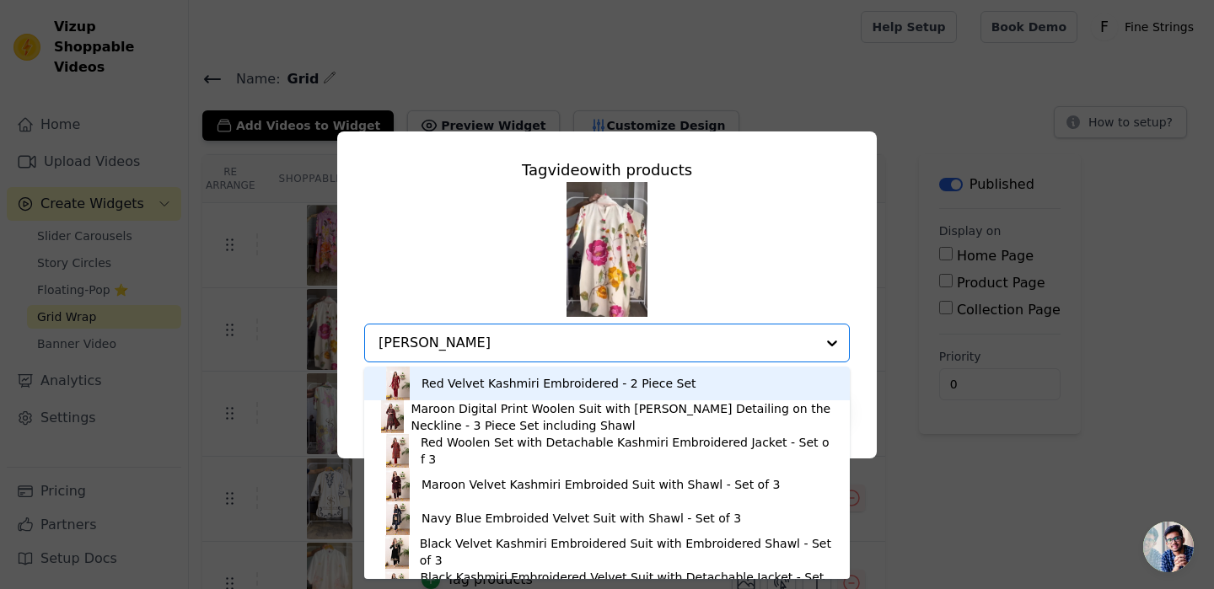
type input "flora"
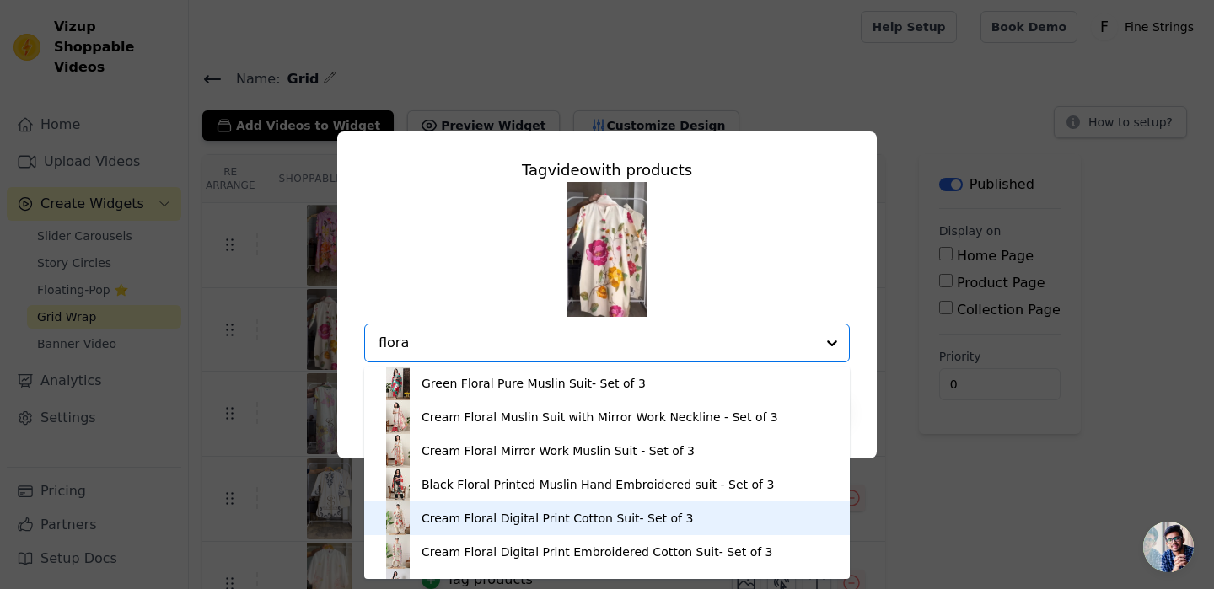
scroll to position [29, 0]
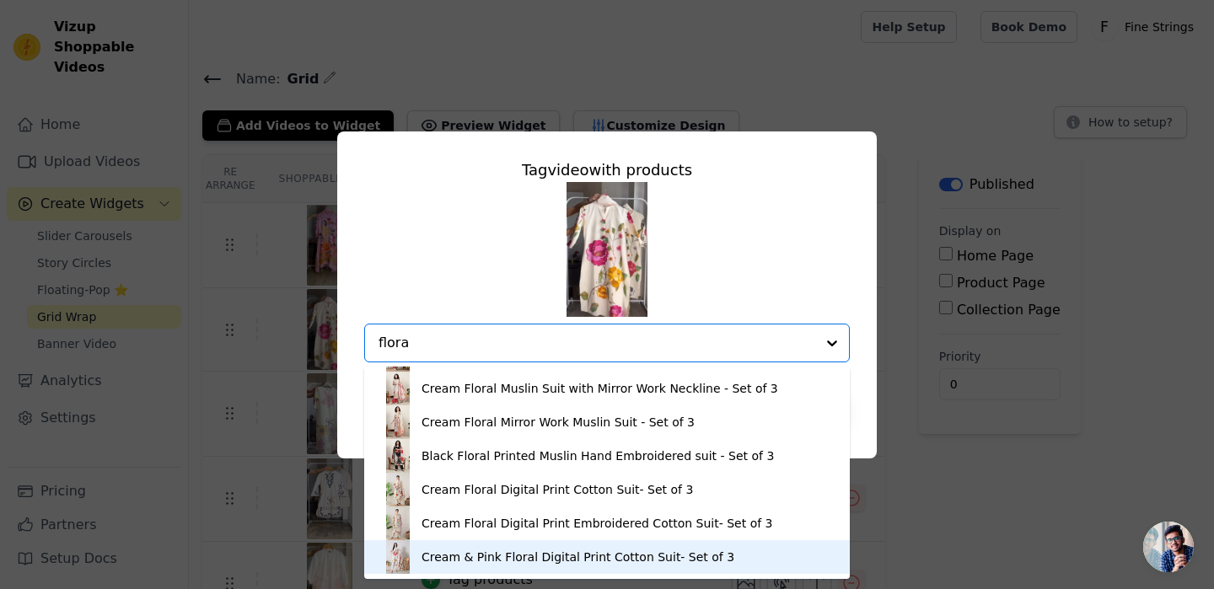
click at [506, 560] on div "Cream & Pink Floral Digital Print Cotton Suit- Set of 3" at bounding box center [577, 557] width 313 height 17
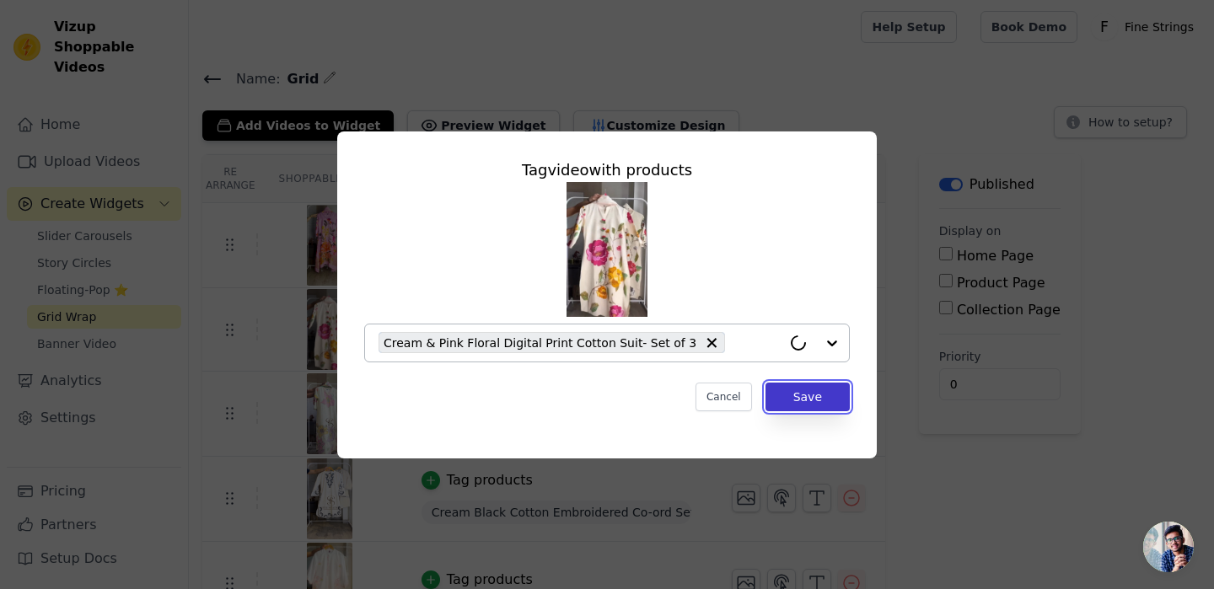
click at [813, 390] on button "Save" at bounding box center [807, 397] width 84 height 29
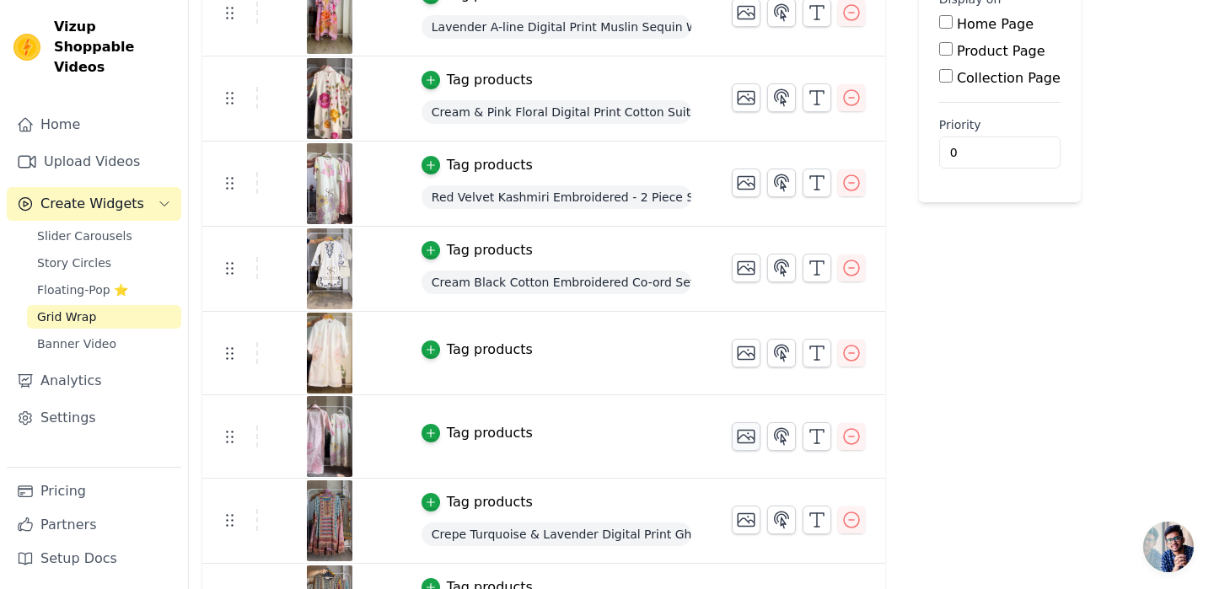
scroll to position [303, 0]
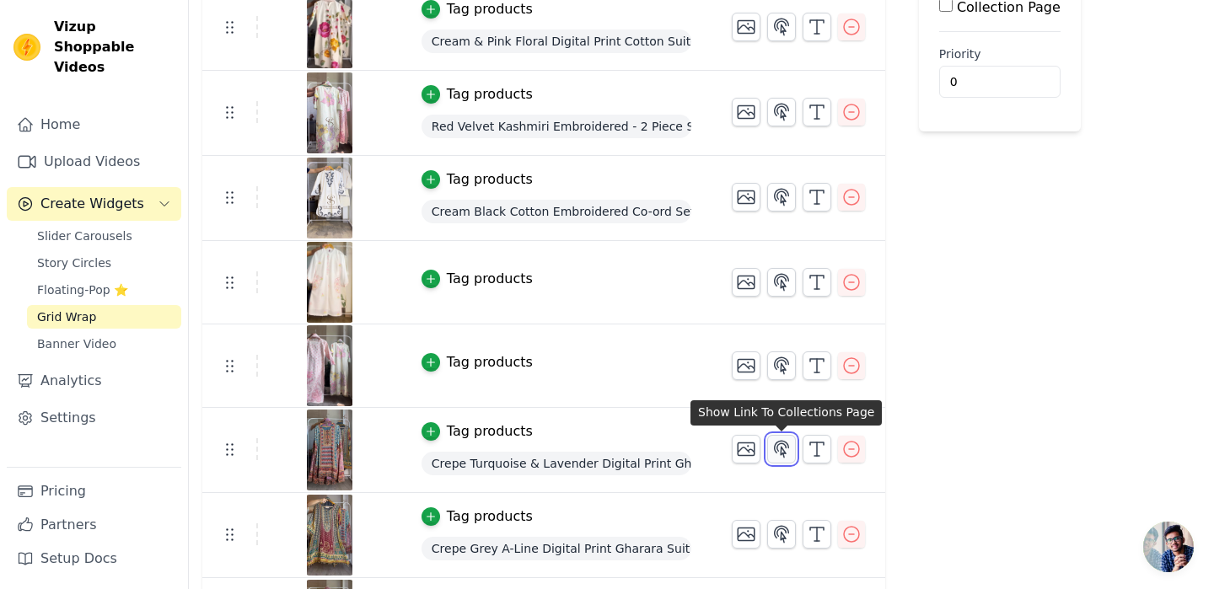
click at [787, 450] on icon "button" at bounding box center [781, 449] width 20 height 20
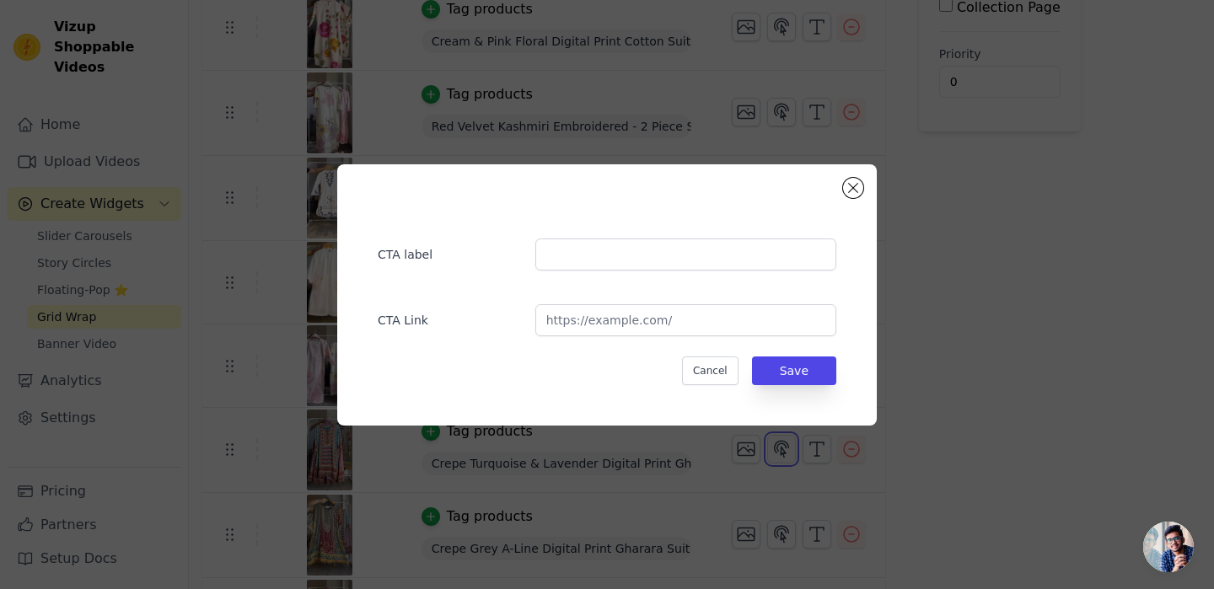
scroll to position [0, 0]
click at [854, 188] on button "Close modal" at bounding box center [853, 188] width 20 height 20
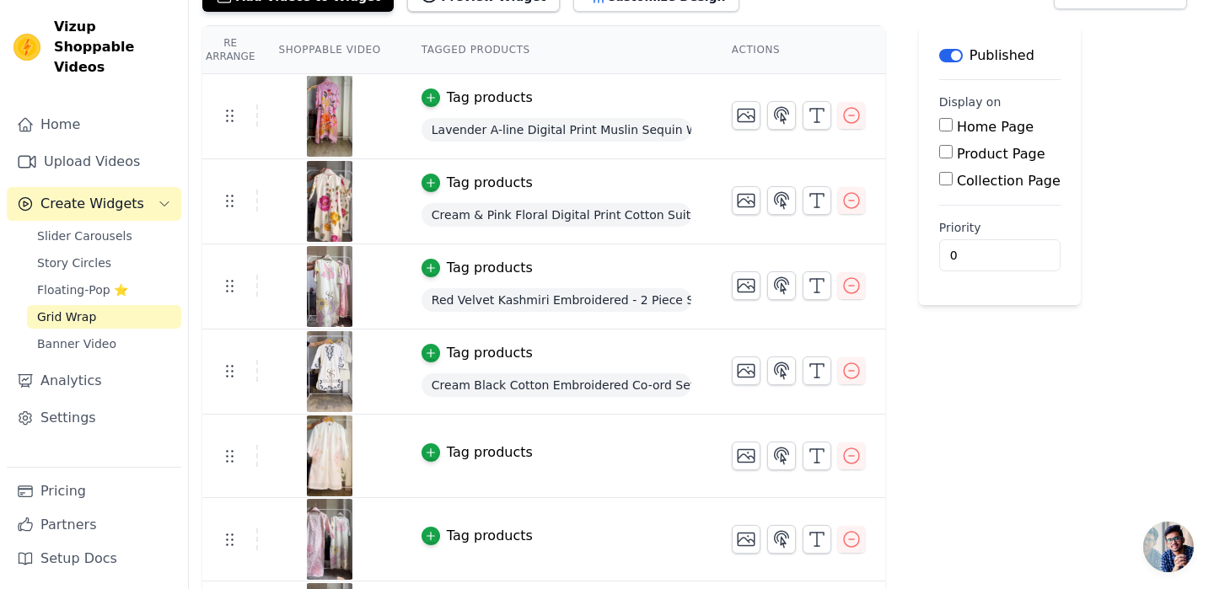
scroll to position [75, 0]
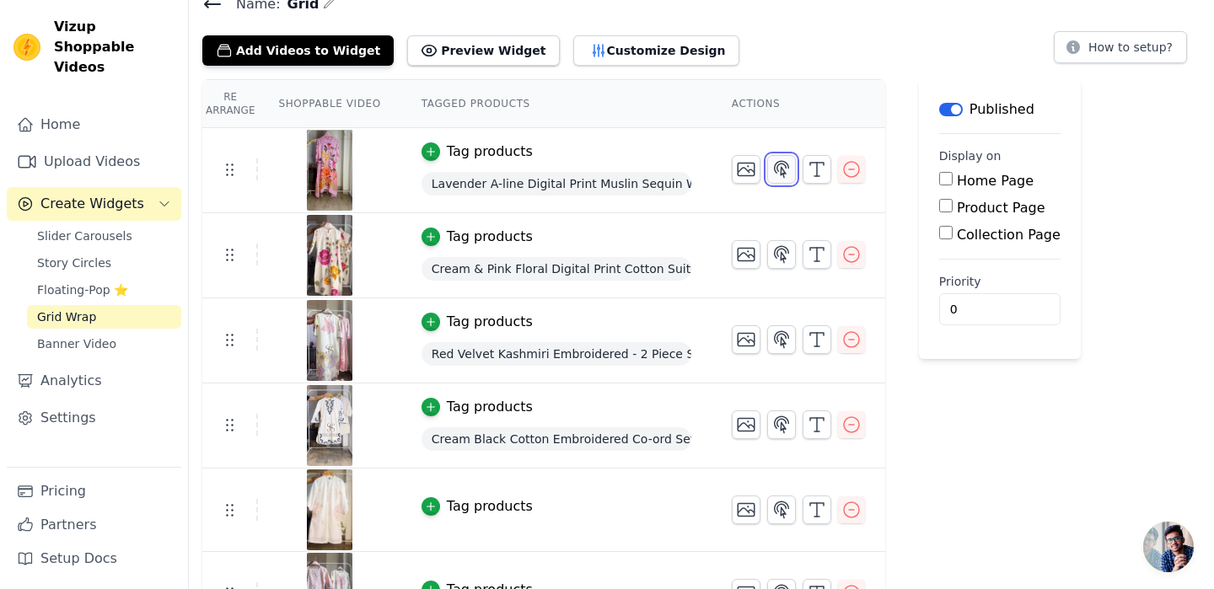
click at [785, 173] on icon "button" at bounding box center [781, 169] width 20 height 20
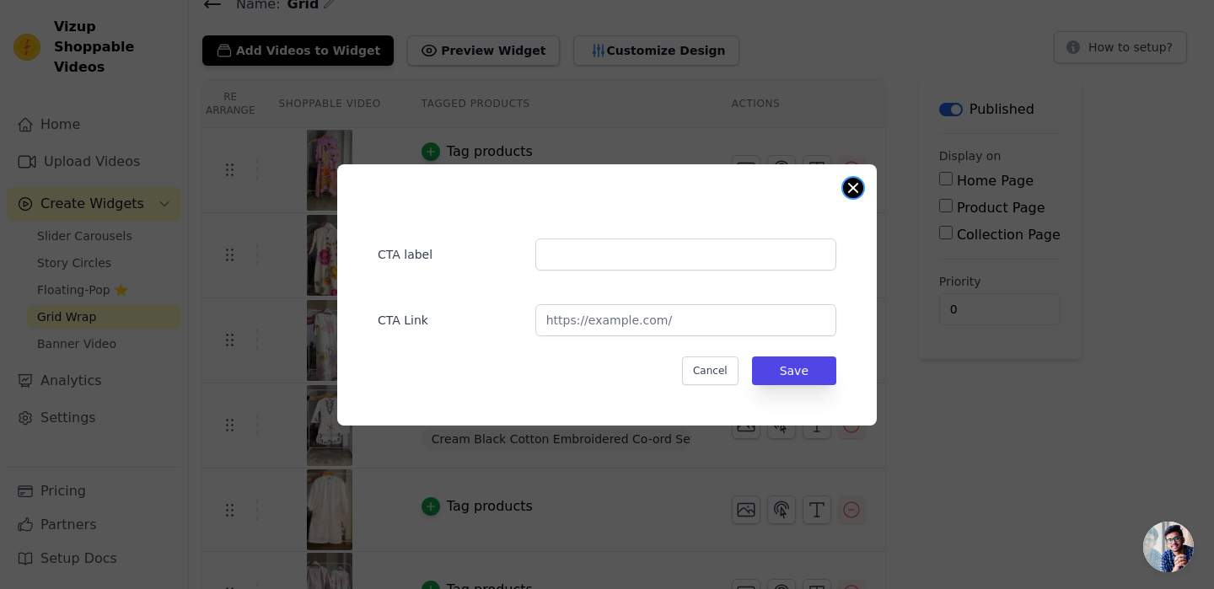
click at [850, 191] on button "Close modal" at bounding box center [853, 188] width 20 height 20
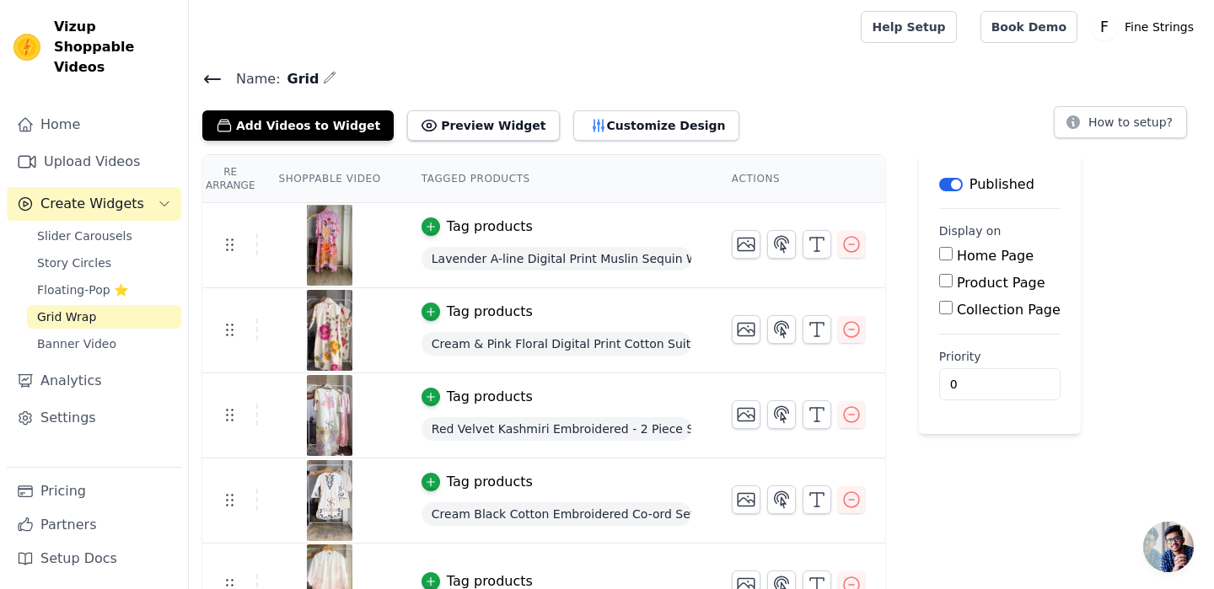
scroll to position [75, 0]
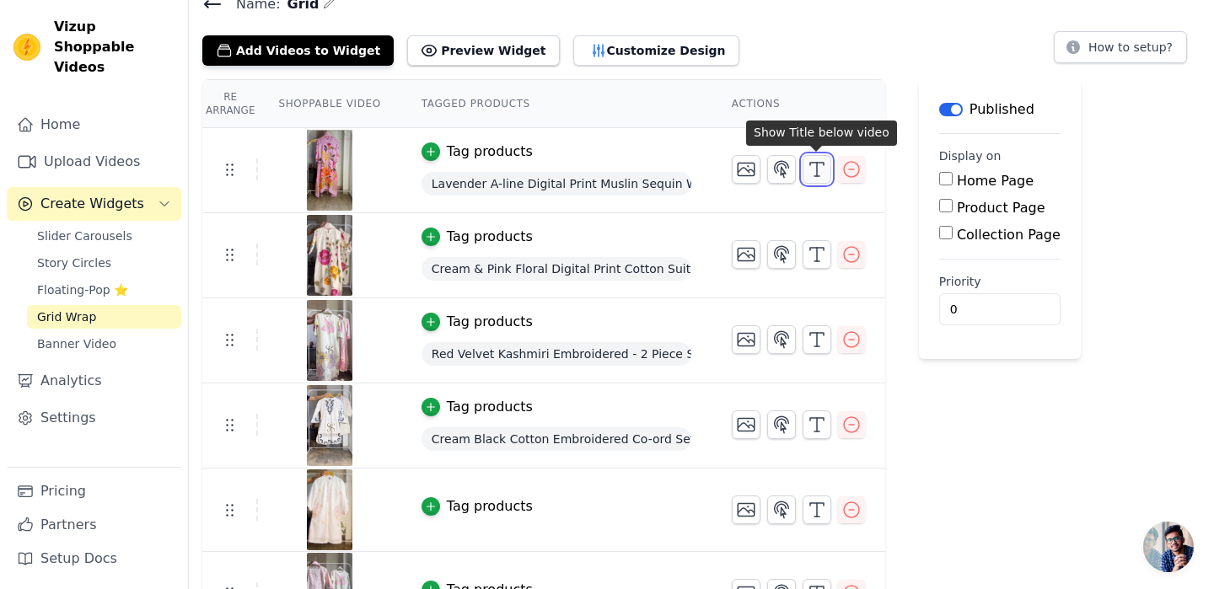
click at [821, 169] on icon "button" at bounding box center [817, 169] width 20 height 20
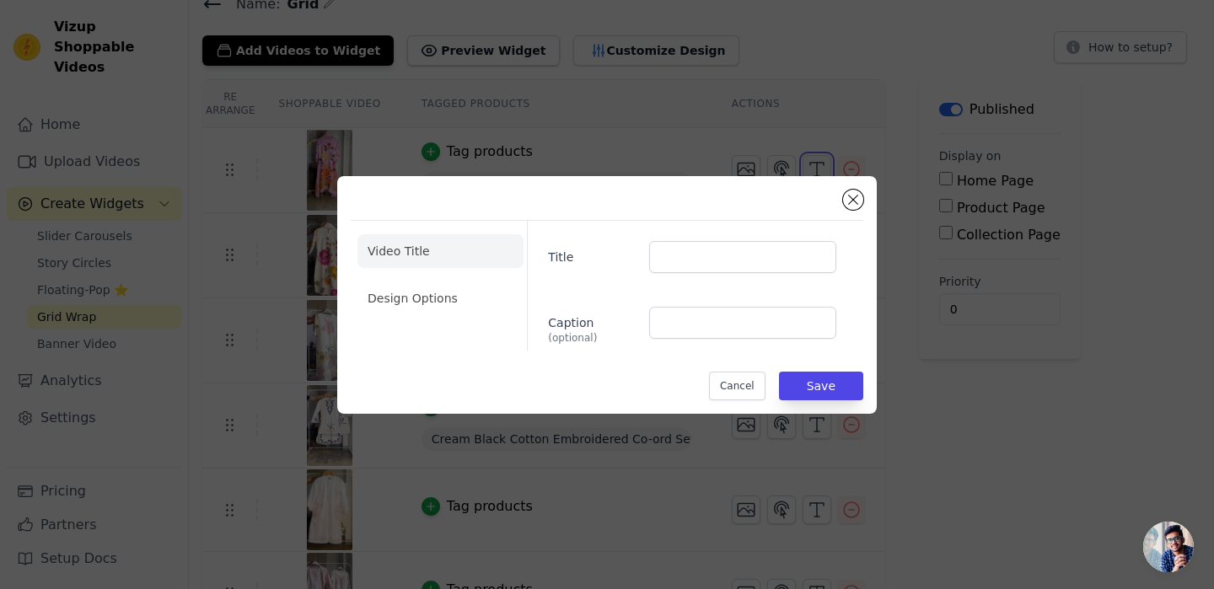
scroll to position [0, 0]
click at [857, 201] on button "Close modal" at bounding box center [853, 200] width 20 height 20
